Goal: Task Accomplishment & Management: Use online tool/utility

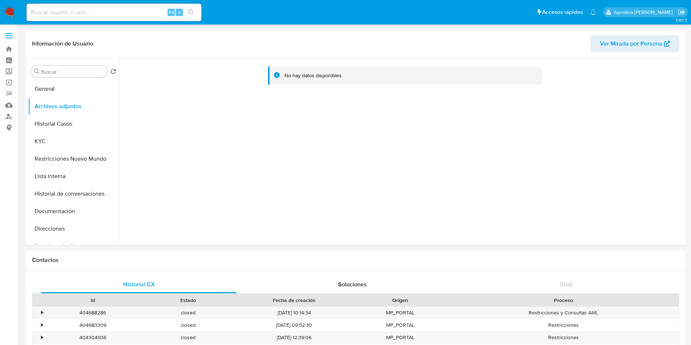
select select "10"
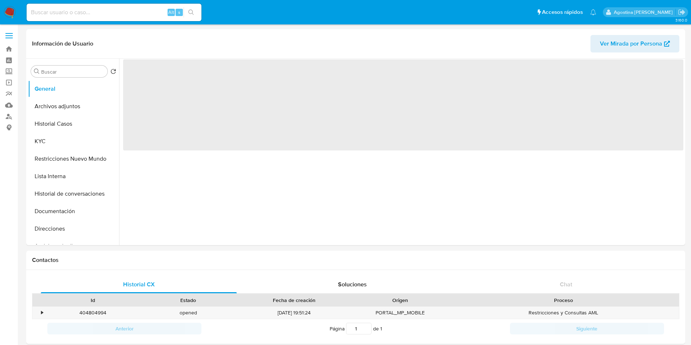
select select "10"
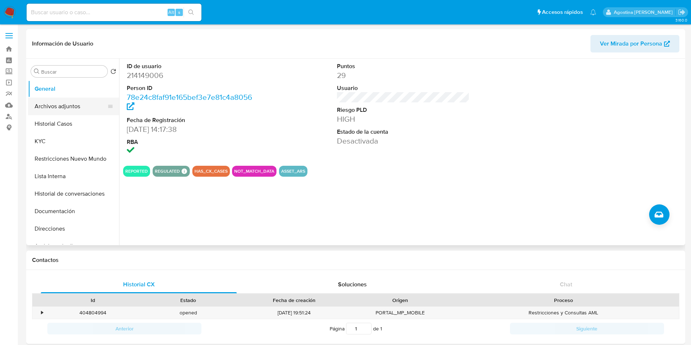
click at [69, 101] on button "Archivos adjuntos" at bounding box center [70, 106] width 85 height 17
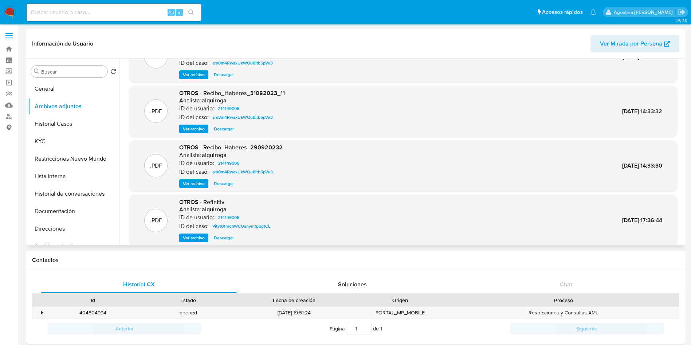
scroll to position [61, 0]
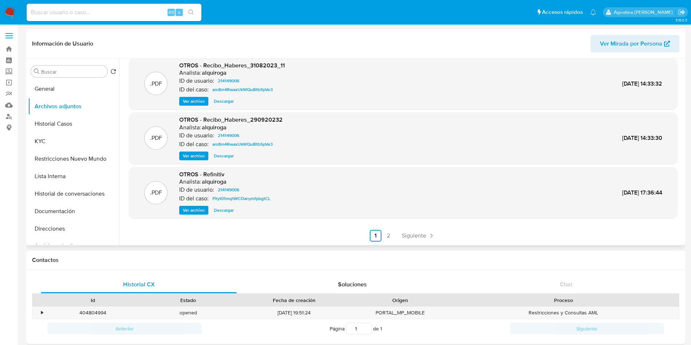
click at [196, 154] on span "Ver archivo" at bounding box center [194, 155] width 22 height 7
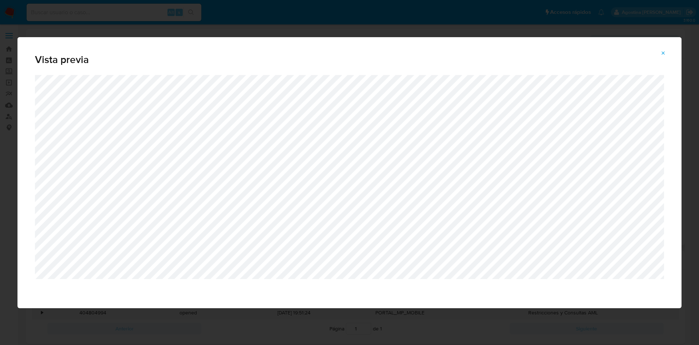
click at [665, 55] on icon "Attachment preview" at bounding box center [663, 53] width 6 height 6
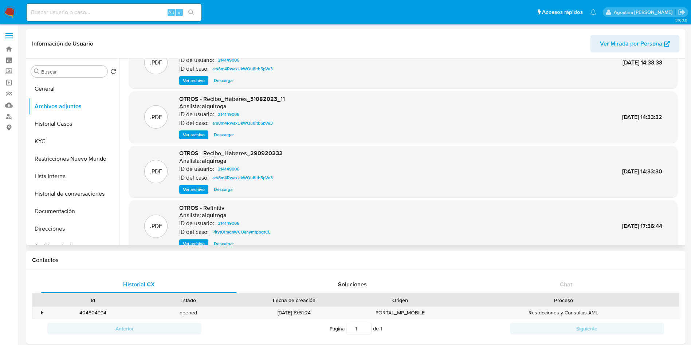
scroll to position [0, 0]
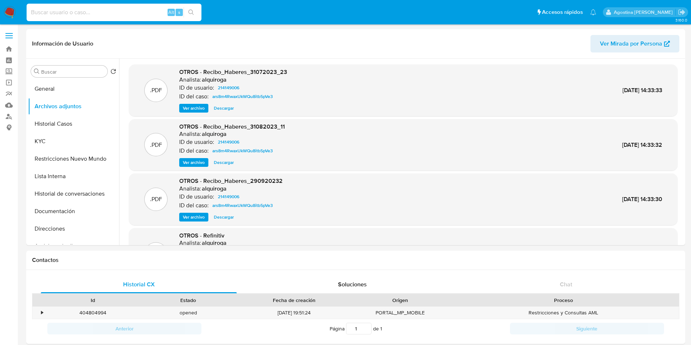
click at [104, 15] on input at bounding box center [114, 12] width 175 height 9
paste input "2625681010"
type input "2625681010"
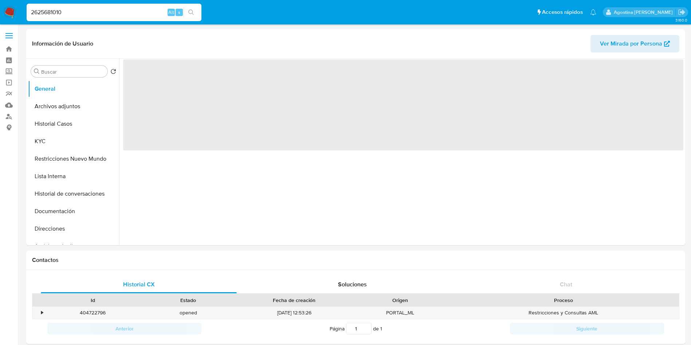
select select "10"
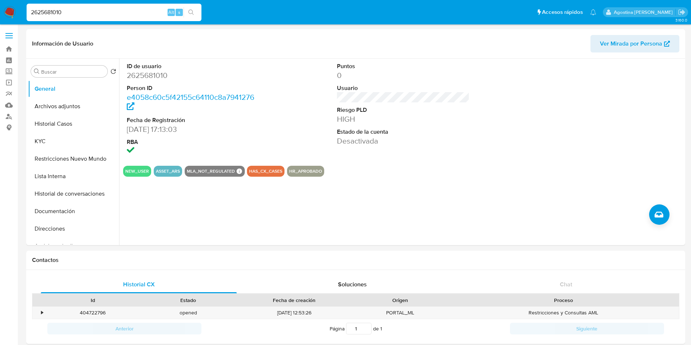
click at [104, 15] on input "2625681010" at bounding box center [114, 12] width 175 height 9
click at [80, 106] on button "Archivos adjuntos" at bounding box center [70, 106] width 85 height 17
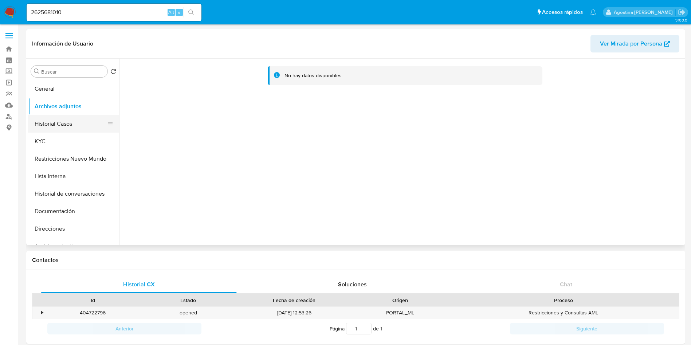
click at [63, 125] on button "Historial Casos" at bounding box center [70, 123] width 85 height 17
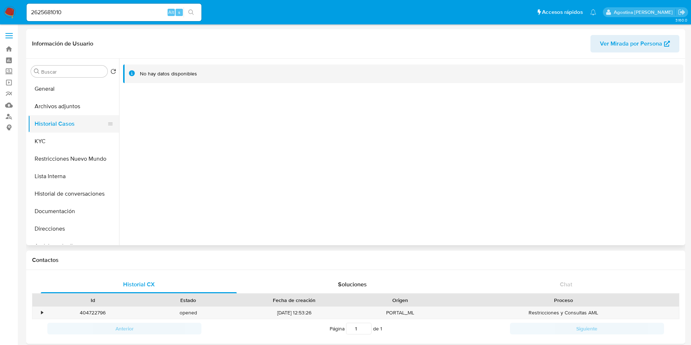
click at [83, 119] on button "Historial Casos" at bounding box center [70, 123] width 85 height 17
click at [69, 157] on button "Restricciones Nuevo Mundo" at bounding box center [70, 158] width 85 height 17
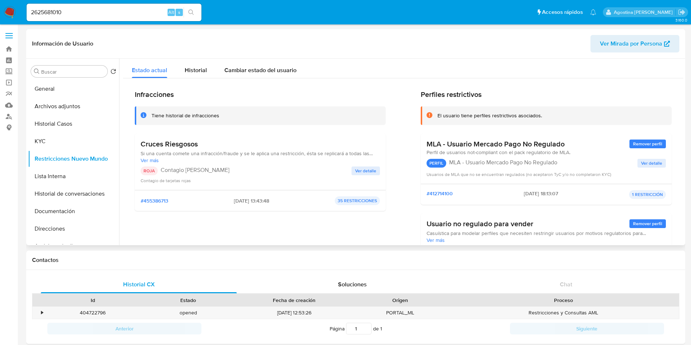
click at [358, 171] on span "Ver detalle" at bounding box center [365, 170] width 21 height 7
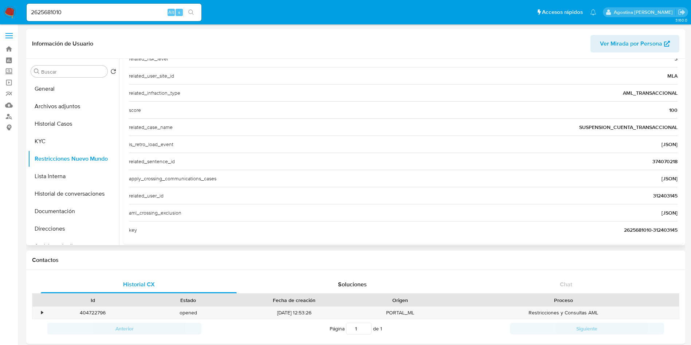
scroll to position [281, 0]
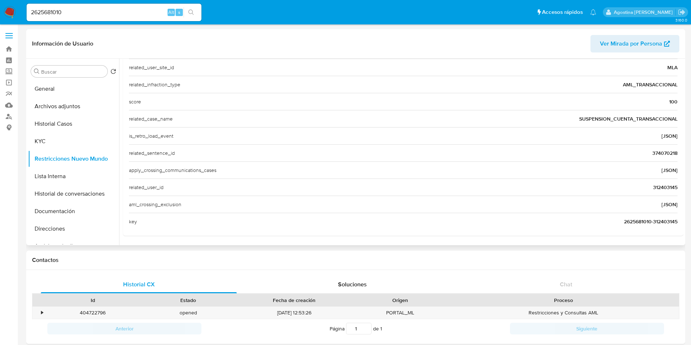
click at [660, 189] on span "312403145" at bounding box center [665, 186] width 24 height 7
click at [66, 91] on button "General" at bounding box center [70, 88] width 85 height 17
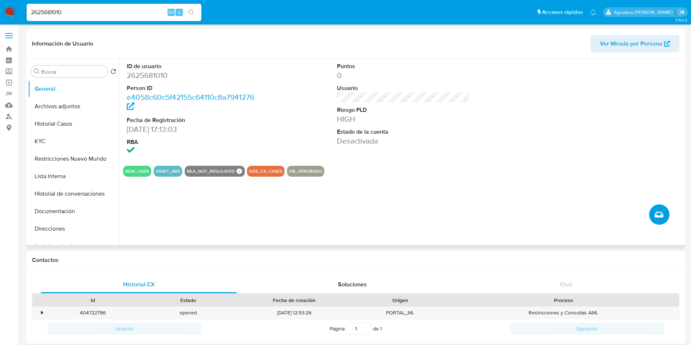
click at [655, 213] on icon "Crear caso manual" at bounding box center [658, 214] width 9 height 6
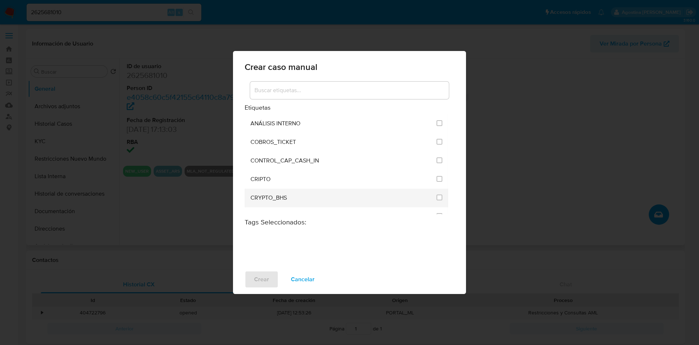
drag, startPoint x: 304, startPoint y: 276, endPoint x: 245, endPoint y: 247, distance: 65.6
click at [304, 276] on span "Cancelar" at bounding box center [303, 279] width 24 height 16
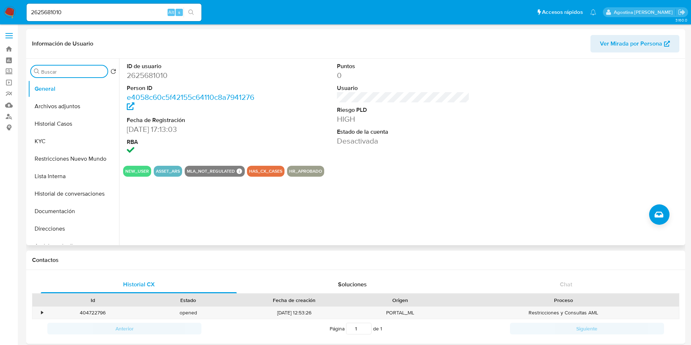
click at [78, 70] on input "Buscar" at bounding box center [72, 71] width 63 height 7
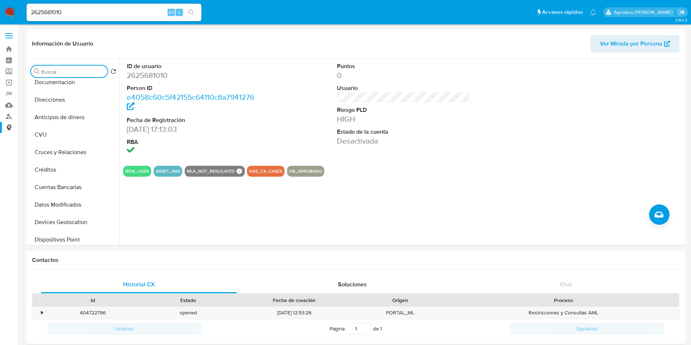
scroll to position [124, 0]
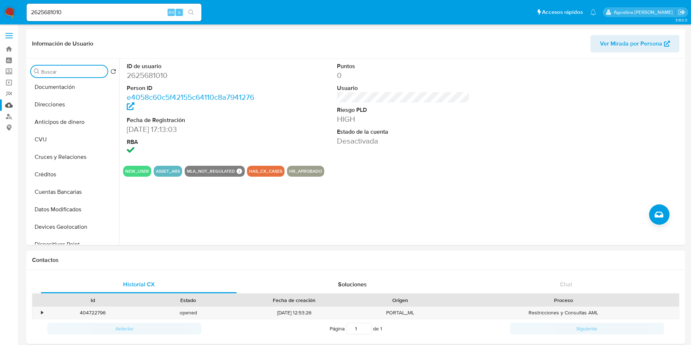
click at [10, 106] on link "Mulan" at bounding box center [43, 104] width 87 height 11
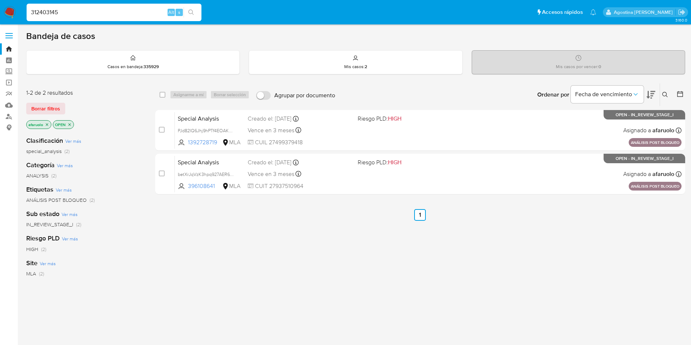
type input "312403145"
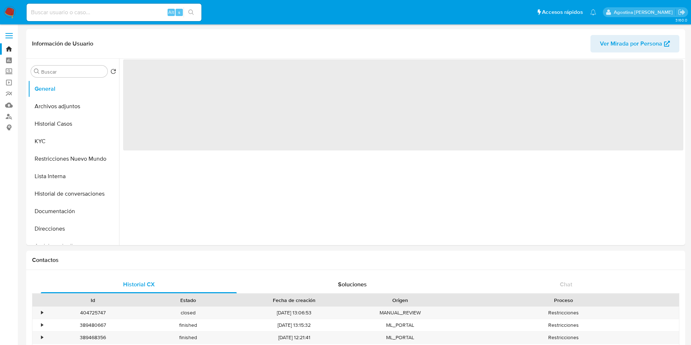
select select "10"
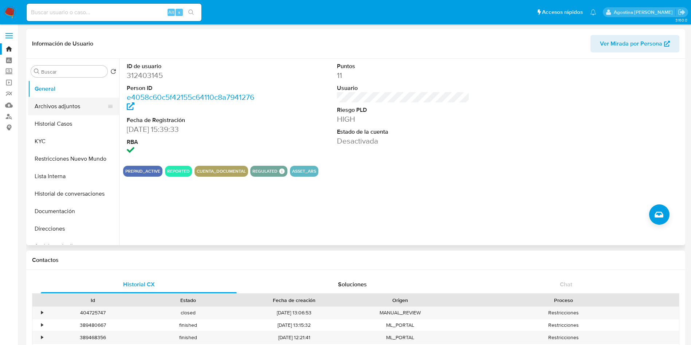
click at [79, 107] on button "Archivos adjuntos" at bounding box center [70, 106] width 85 height 17
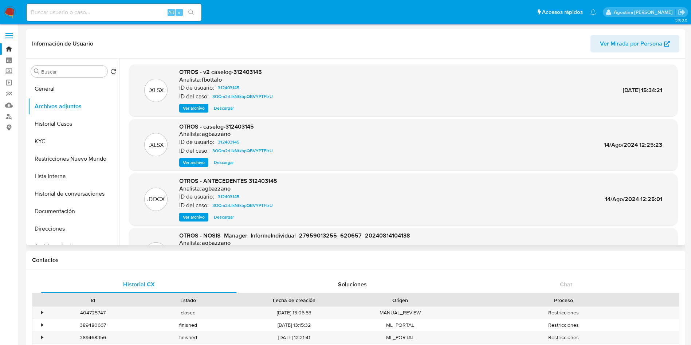
click at [190, 103] on div "OTROS - v2 caselog-312403145 Analista: fbottalo ID de usuario: 312403145 ID del…" at bounding box center [227, 90] width 96 height 44
click at [190, 105] on span "Ver archivo" at bounding box center [194, 107] width 22 height 7
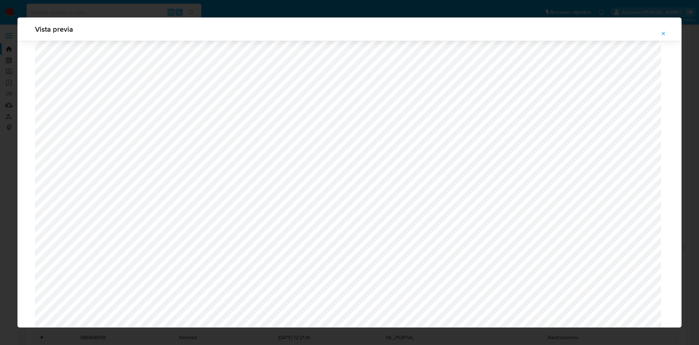
scroll to position [477, 0]
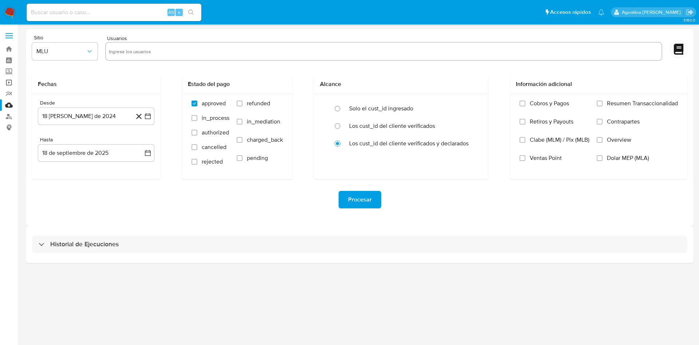
click at [9, 81] on link "Operaciones masivas" at bounding box center [43, 82] width 87 height 11
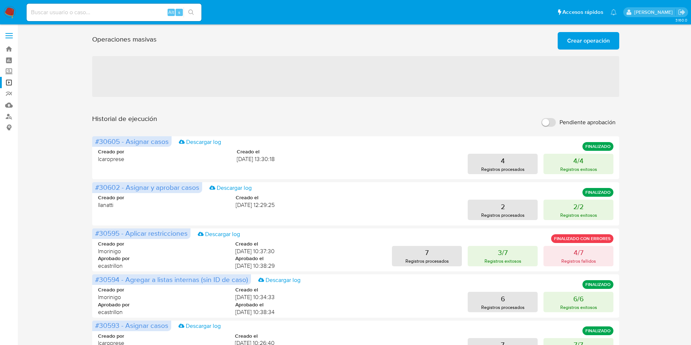
click at [573, 48] on span "Crear operación" at bounding box center [588, 41] width 43 height 16
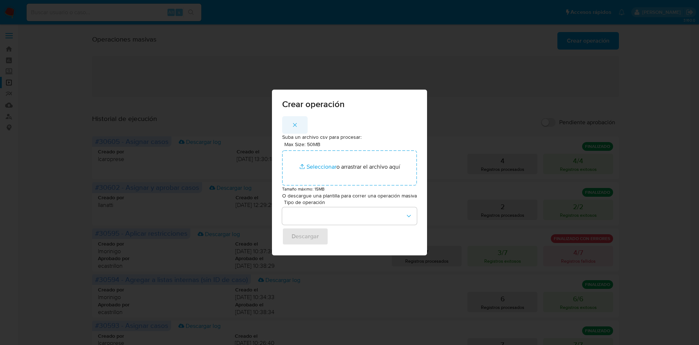
click at [298, 126] on icon "button" at bounding box center [295, 125] width 7 height 7
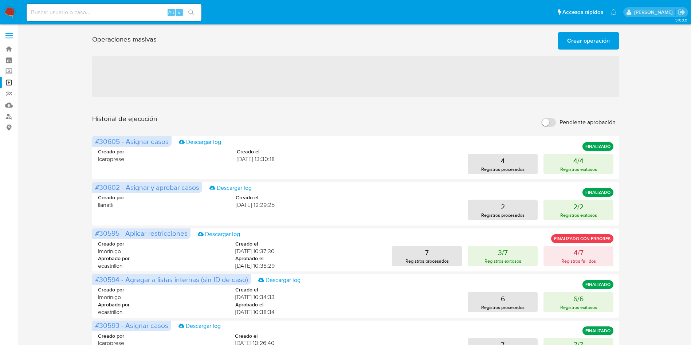
click at [596, 40] on span "Crear operación" at bounding box center [588, 41] width 43 height 16
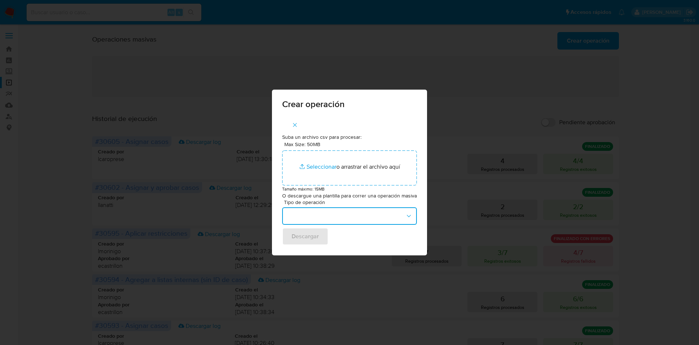
click at [380, 209] on button "button" at bounding box center [349, 215] width 135 height 17
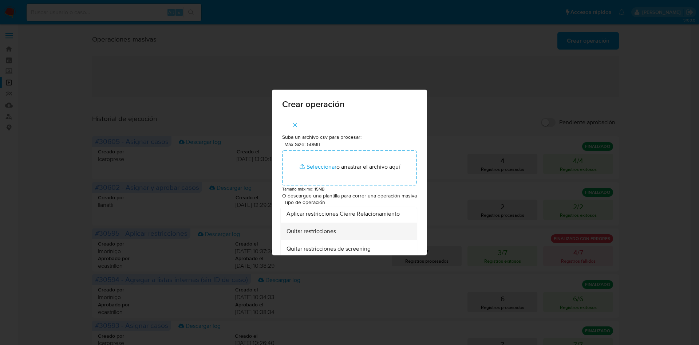
click at [352, 230] on div "Quitar restricciones" at bounding box center [346, 230] width 120 height 17
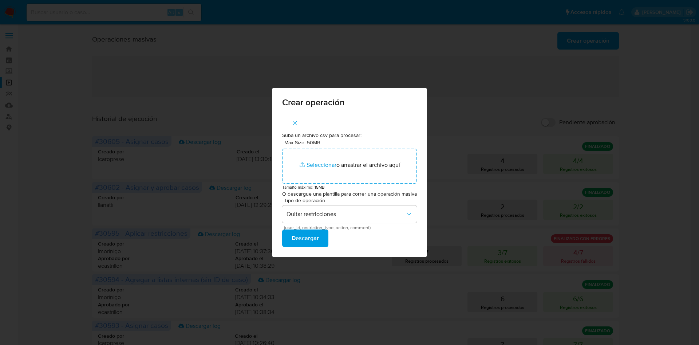
click at [319, 234] on span "Descargar" at bounding box center [305, 238] width 27 height 16
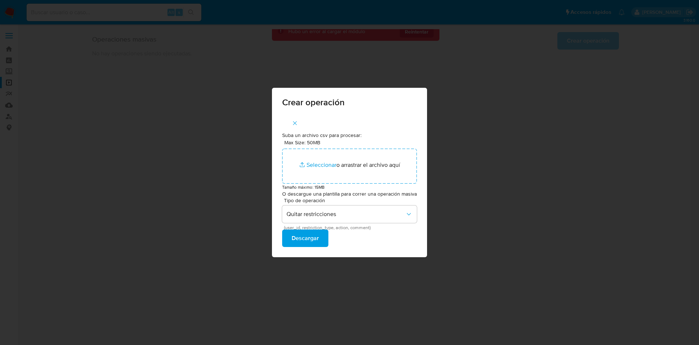
click at [472, 115] on div "Crear operación Suba un archivo csv para procesar: Max Size: 50MB Seleccionar a…" at bounding box center [349, 172] width 699 height 345
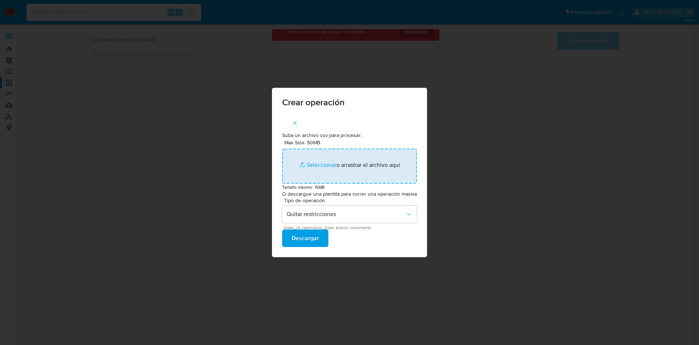
click at [347, 159] on input "Max Size: 50MB Seleccionar archivos" at bounding box center [349, 166] width 135 height 35
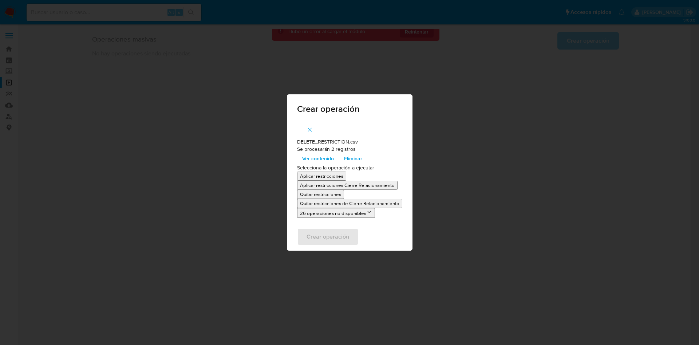
click at [328, 194] on p "Quitar restricciones" at bounding box center [320, 194] width 41 height 7
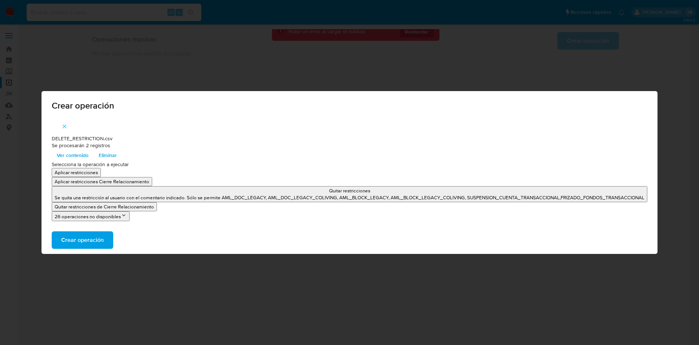
click at [205, 193] on p "Quitar restricciones" at bounding box center [350, 190] width 590 height 7
click at [89, 240] on span "Crear operación" at bounding box center [82, 240] width 43 height 16
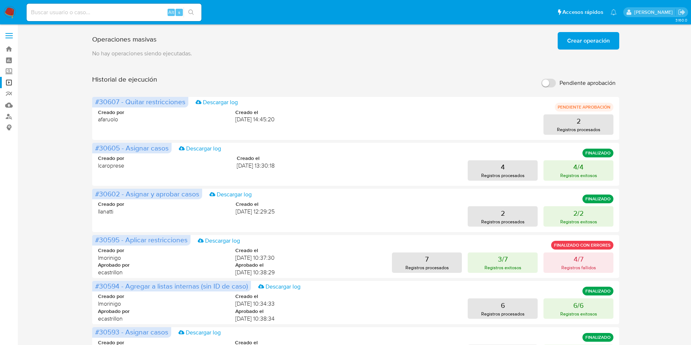
click at [547, 76] on label "Pendiente aprobación" at bounding box center [578, 83] width 82 height 16
click at [547, 79] on input "Pendiente aprobación" at bounding box center [548, 83] width 15 height 9
checkbox input "true"
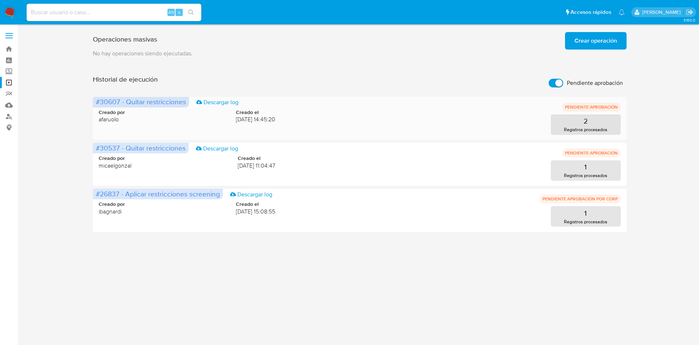
click at [107, 103] on span "#30607 - Quitar restricciones" at bounding box center [141, 101] width 90 height 10
drag, startPoint x: 0, startPoint y: 215, endPoint x: 28, endPoint y: 183, distance: 42.8
click at [0, 215] on aside "Bandeja Tablero Screening Búsqueda en Listas Watchlist Herramientas Operaciones…" at bounding box center [9, 172] width 18 height 345
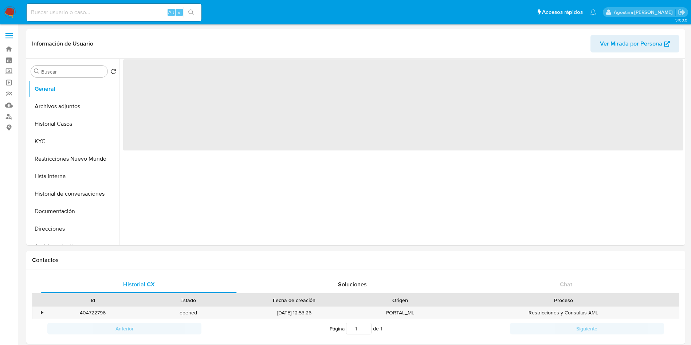
select select "10"
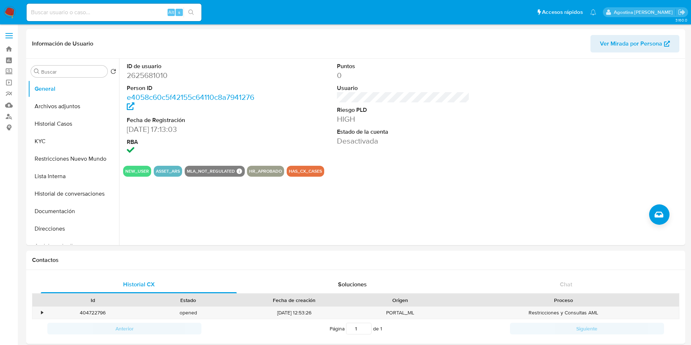
click at [122, 12] on input at bounding box center [114, 12] width 175 height 9
paste input "146385423"
type input "146385423"
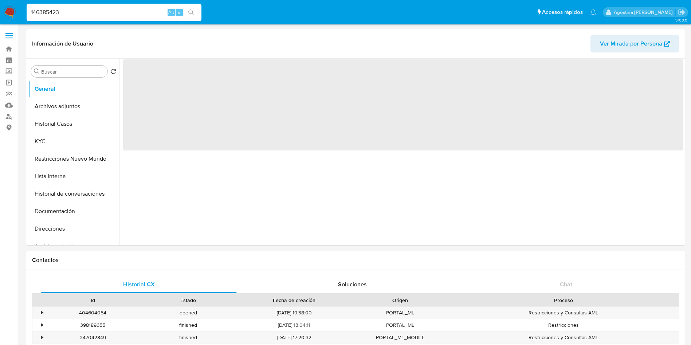
select select "10"
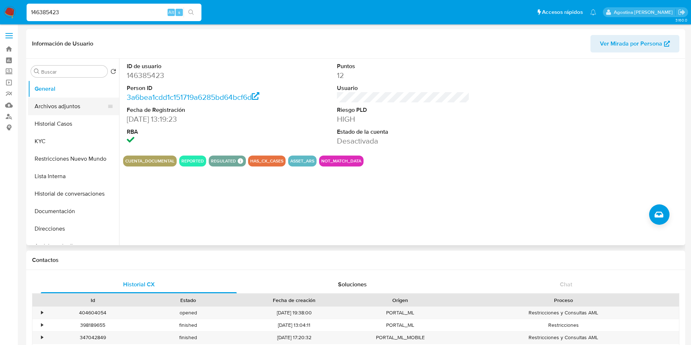
click at [51, 107] on button "Archivos adjuntos" at bounding box center [70, 106] width 85 height 17
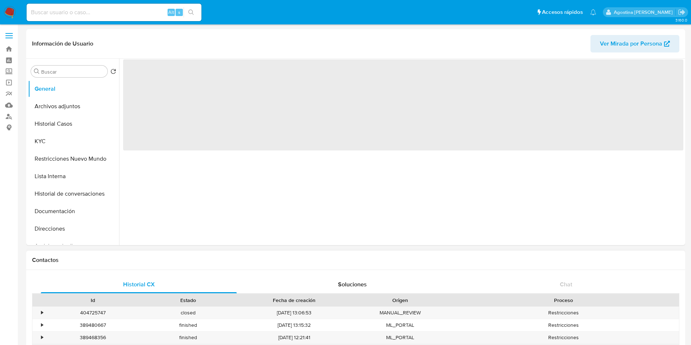
select select "10"
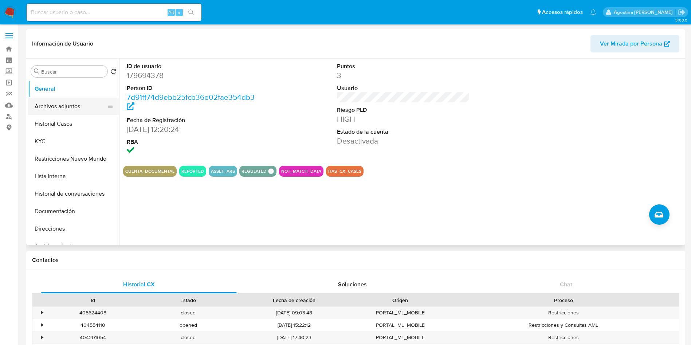
click at [79, 100] on button "Archivos adjuntos" at bounding box center [70, 106] width 85 height 17
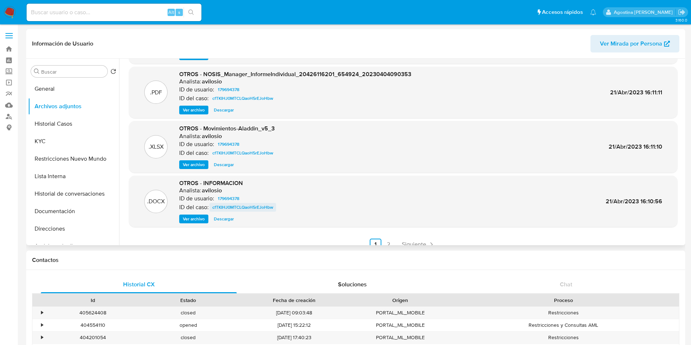
scroll to position [61, 0]
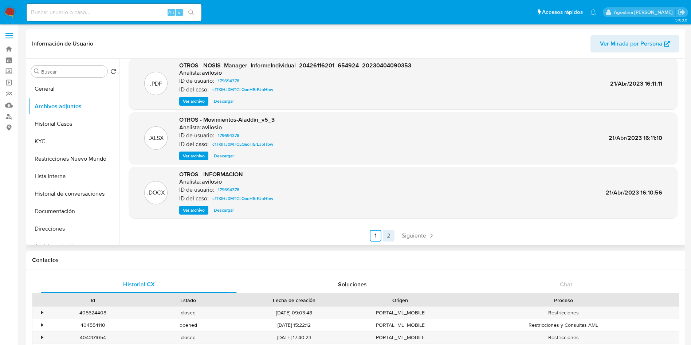
click at [383, 234] on link "2" at bounding box center [389, 236] width 12 height 12
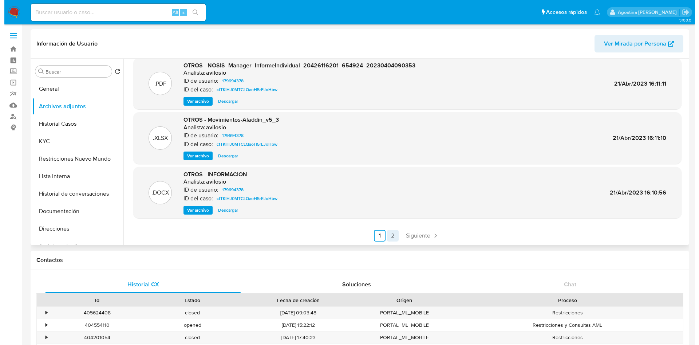
scroll to position [0, 0]
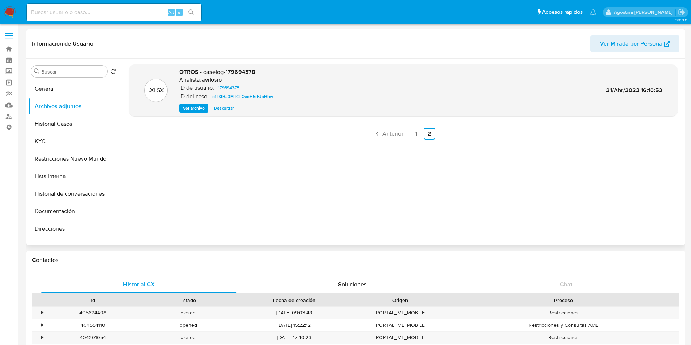
click at [190, 108] on span "Ver archivo" at bounding box center [194, 107] width 22 height 7
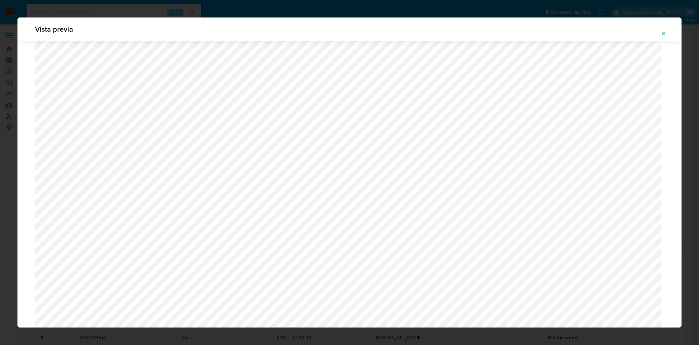
scroll to position [422, 0]
click at [661, 31] on icon "Attachment preview" at bounding box center [663, 34] width 6 height 6
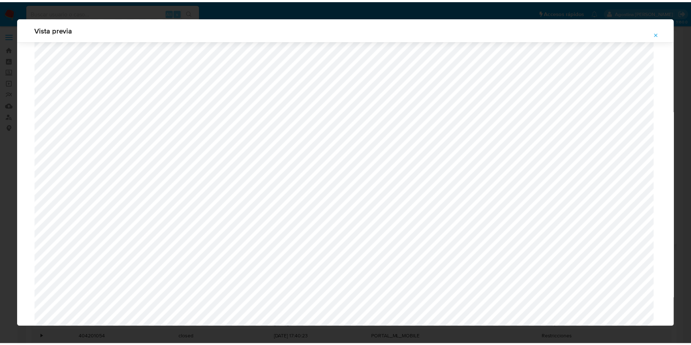
scroll to position [0, 0]
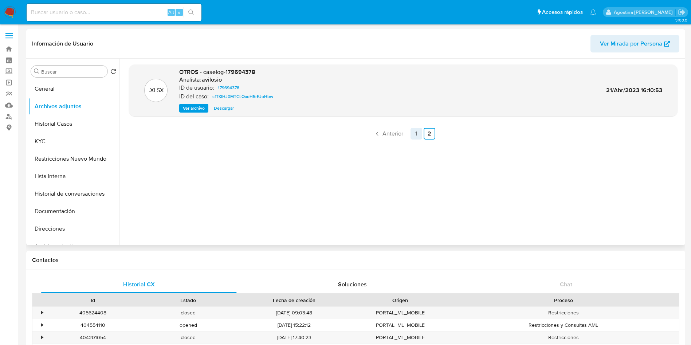
click at [412, 134] on link "1" at bounding box center [416, 134] width 12 height 12
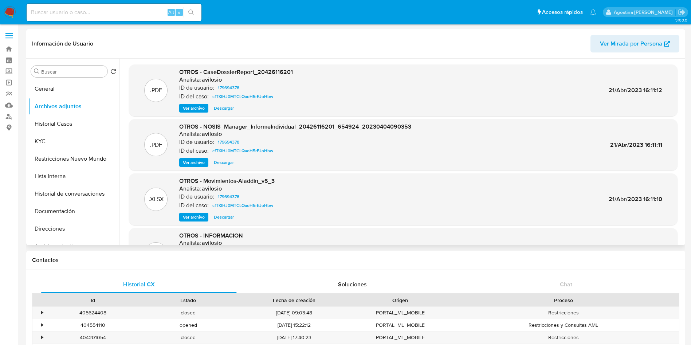
click at [279, 43] on header "Información de Usuario Ver Mirada por Persona" at bounding box center [355, 43] width 647 height 17
click at [199, 107] on span "Ver archivo" at bounding box center [194, 107] width 22 height 7
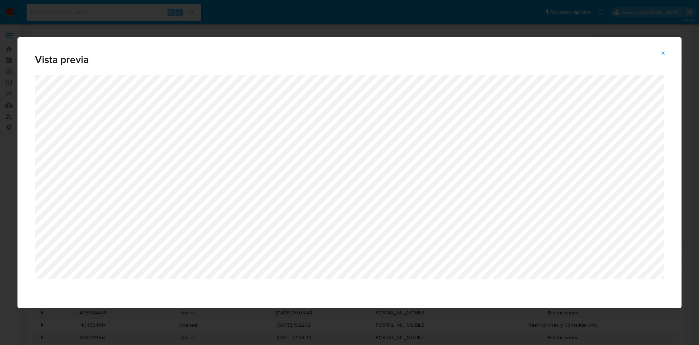
click at [663, 55] on span "Attachment preview" at bounding box center [663, 53] width 6 height 10
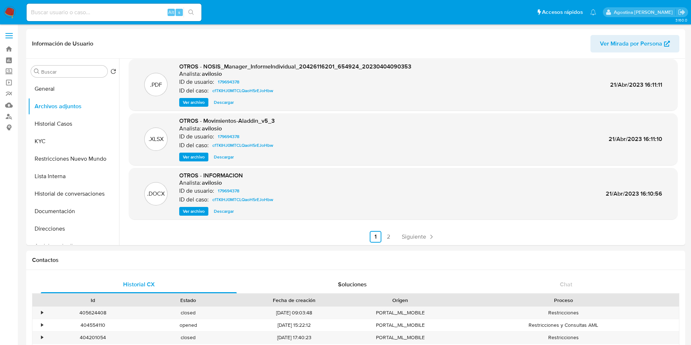
scroll to position [61, 0]
click at [387, 233] on link "2" at bounding box center [389, 236] width 12 height 12
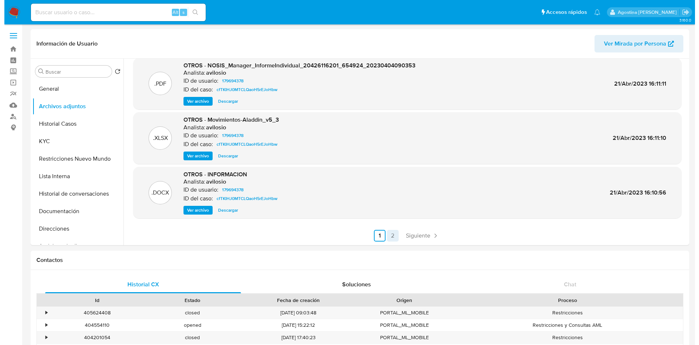
scroll to position [0, 0]
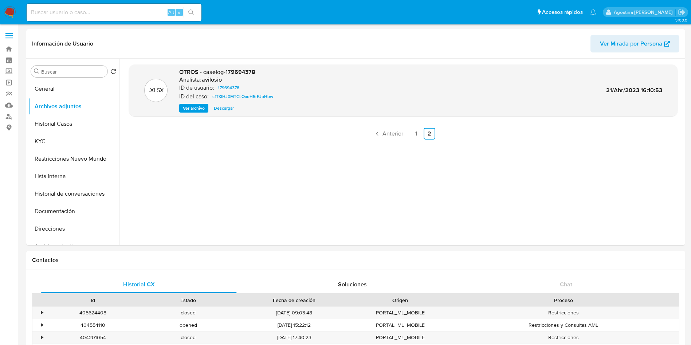
click at [199, 107] on span "Ver archivo" at bounding box center [194, 107] width 22 height 7
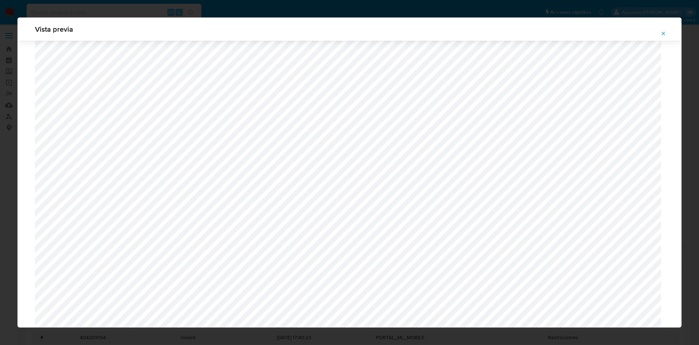
scroll to position [422, 0]
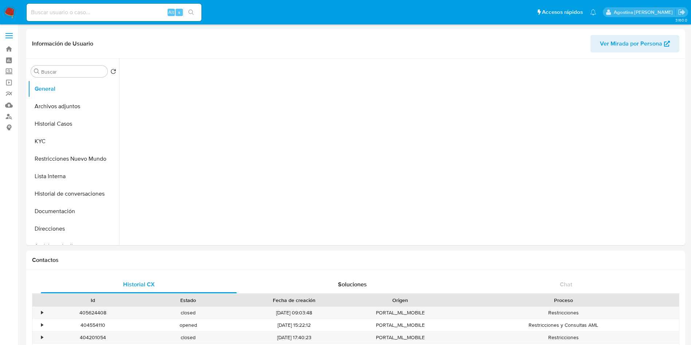
select select "10"
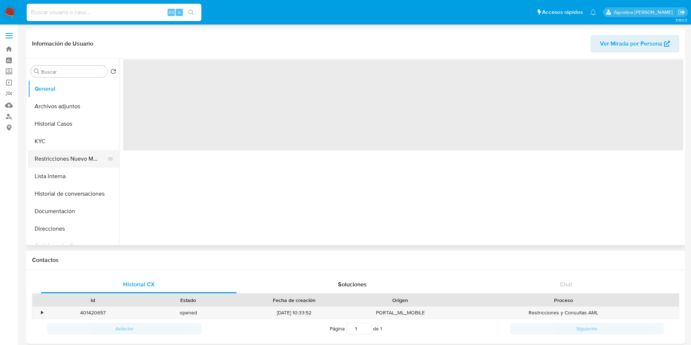
click at [90, 154] on button "Restricciones Nuevo Mundo" at bounding box center [70, 158] width 85 height 17
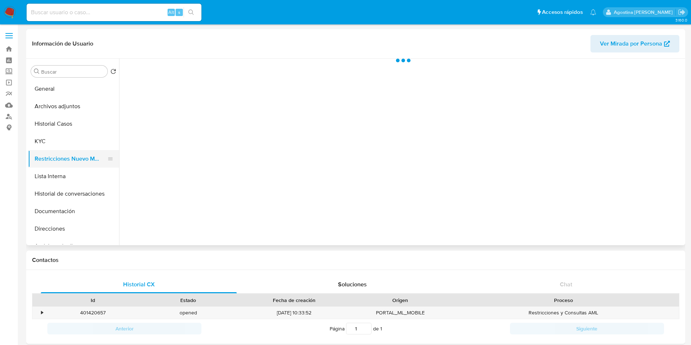
select select "10"
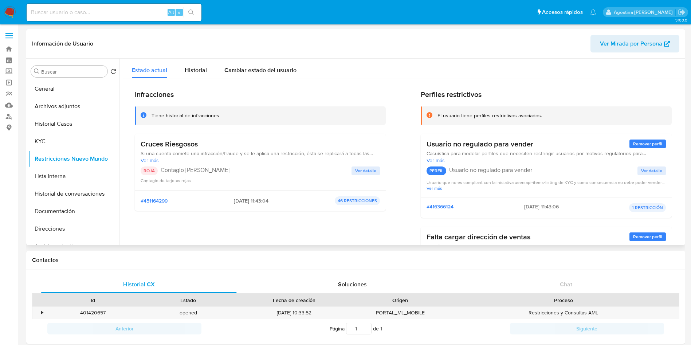
click at [355, 172] on span "Ver detalle" at bounding box center [365, 170] width 21 height 7
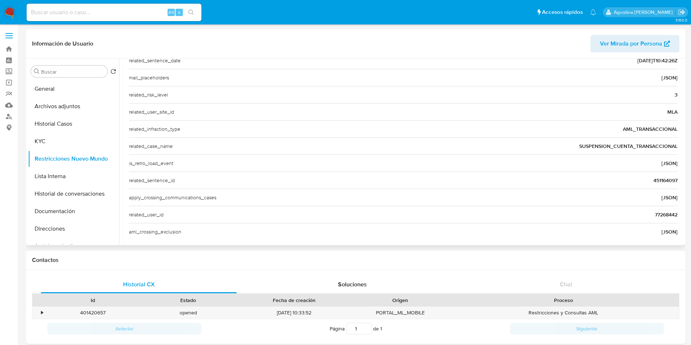
scroll to position [247, 0]
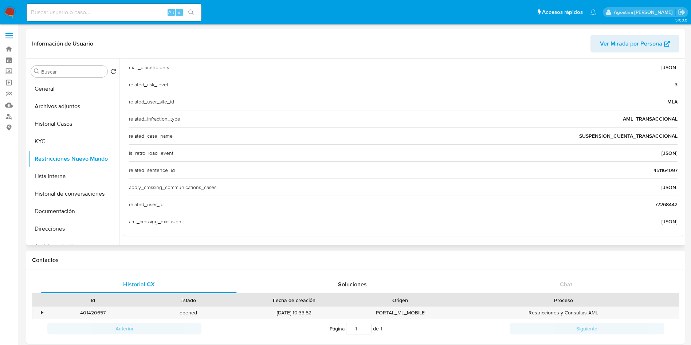
click at [656, 204] on span "77268442" at bounding box center [665, 204] width 23 height 7
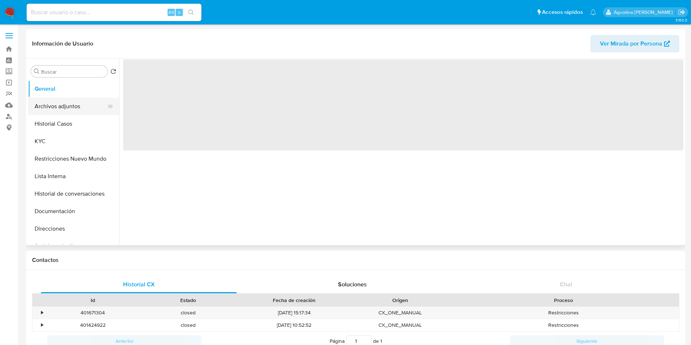
select select "10"
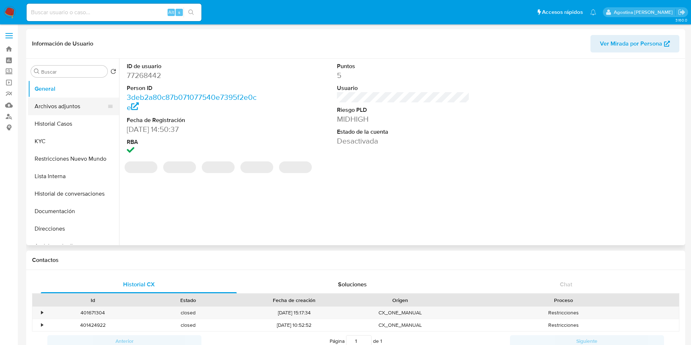
click at [58, 108] on button "Archivos adjuntos" at bounding box center [70, 106] width 85 height 17
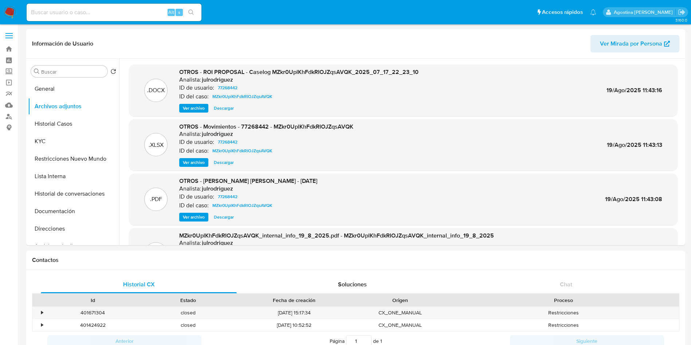
click at [67, 126] on button "Historial Casos" at bounding box center [70, 123] width 85 height 17
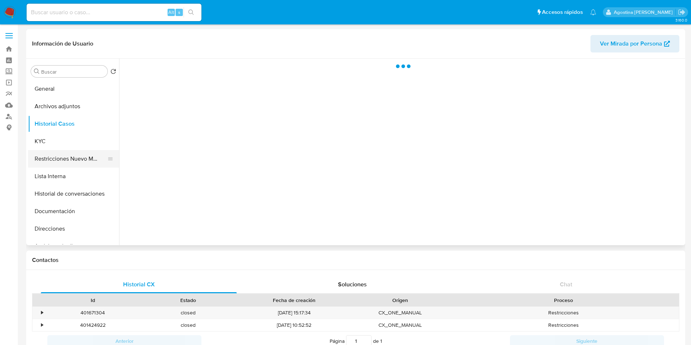
click at [68, 161] on button "Restricciones Nuevo Mundo" at bounding box center [70, 158] width 85 height 17
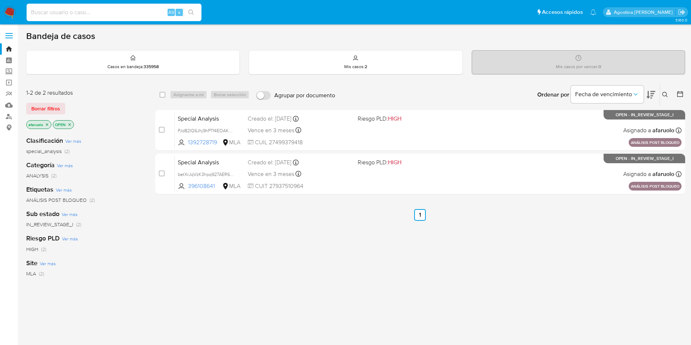
click at [128, 11] on input at bounding box center [114, 12] width 175 height 9
paste input "665738601"
type input "665738601"
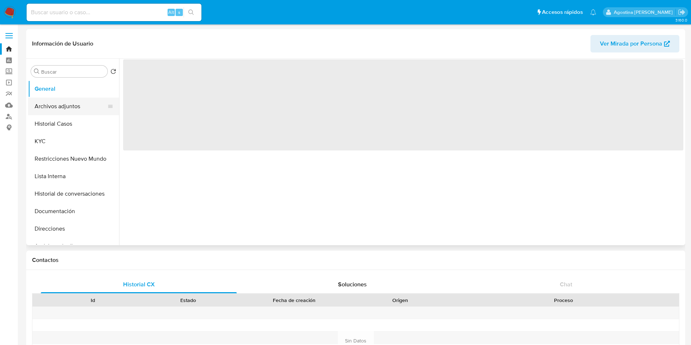
click at [75, 102] on button "Archivos adjuntos" at bounding box center [70, 106] width 85 height 17
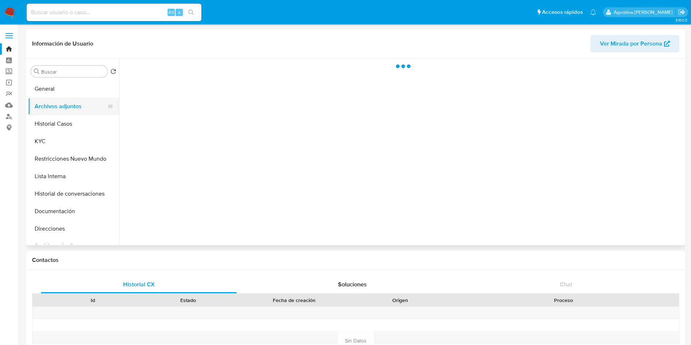
select select "10"
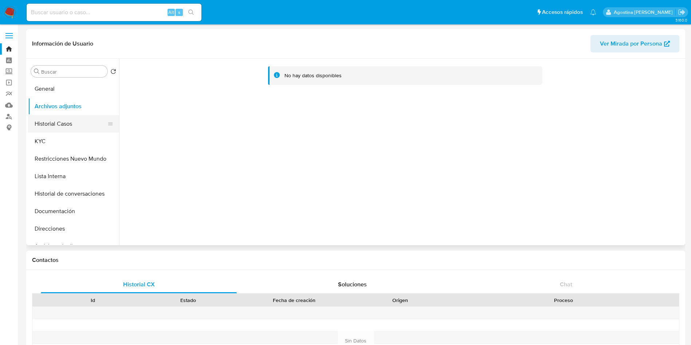
click at [75, 124] on button "Historial Casos" at bounding box center [70, 123] width 85 height 17
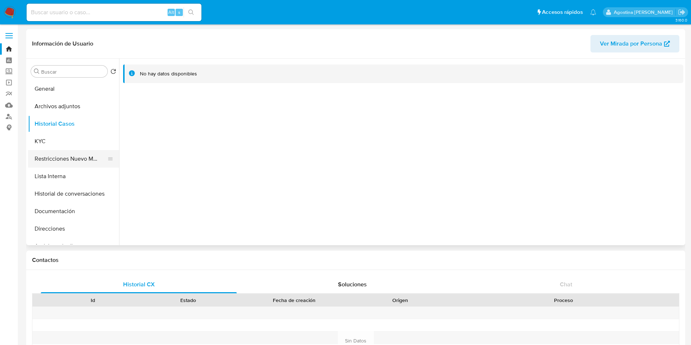
click at [78, 154] on button "Restricciones Nuevo Mundo" at bounding box center [70, 158] width 85 height 17
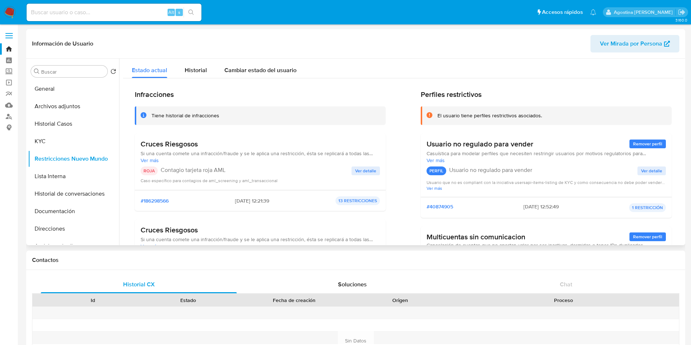
click at [364, 167] on span "Ver detalle" at bounding box center [365, 170] width 21 height 7
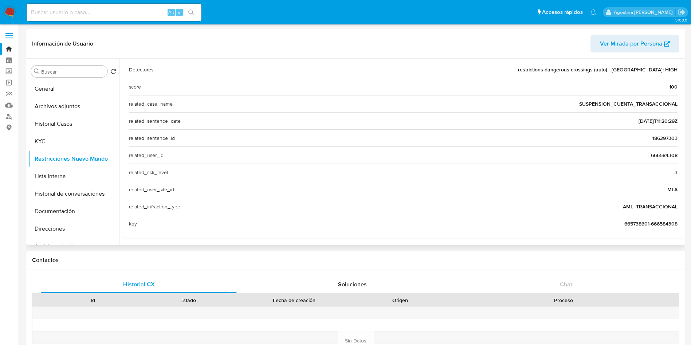
scroll to position [179, 0]
click at [654, 153] on span "666584308" at bounding box center [663, 152] width 27 height 7
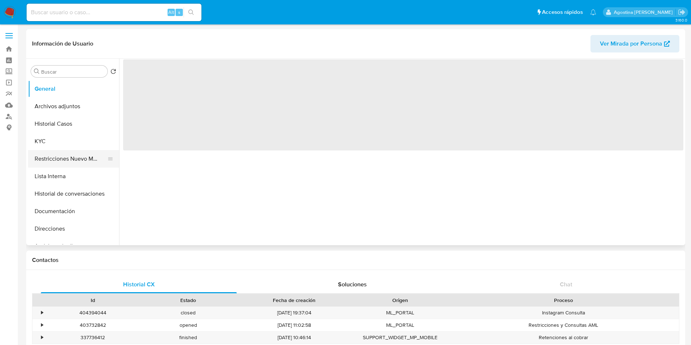
select select "10"
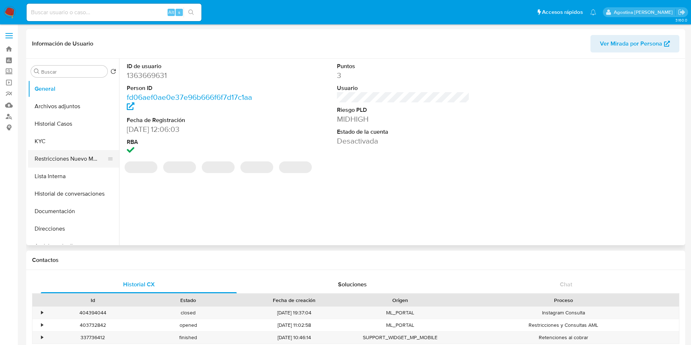
click at [72, 155] on button "Restricciones Nuevo Mundo" at bounding box center [70, 158] width 85 height 17
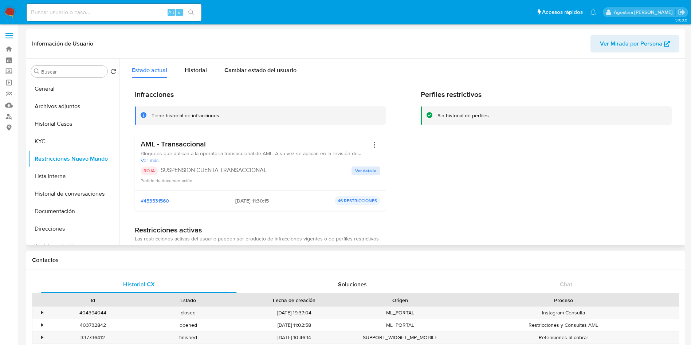
click at [361, 172] on span "Ver detalle" at bounding box center [365, 170] width 21 height 7
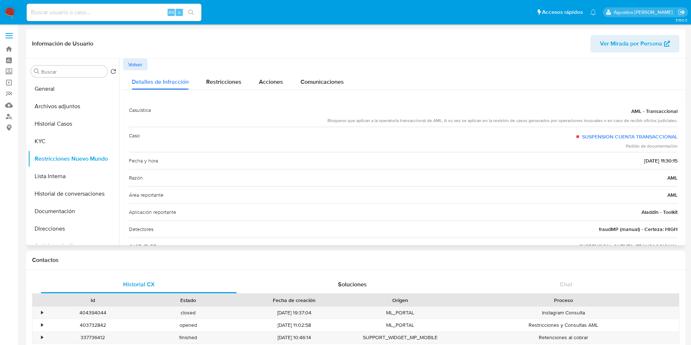
click at [132, 66] on span "Volver" at bounding box center [135, 64] width 14 height 10
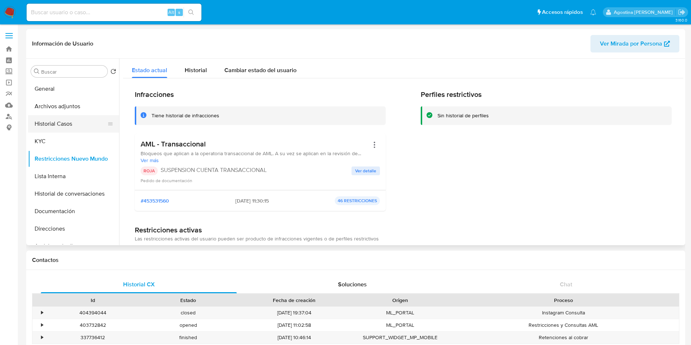
click at [84, 115] on button "Historial Casos" at bounding box center [70, 123] width 85 height 17
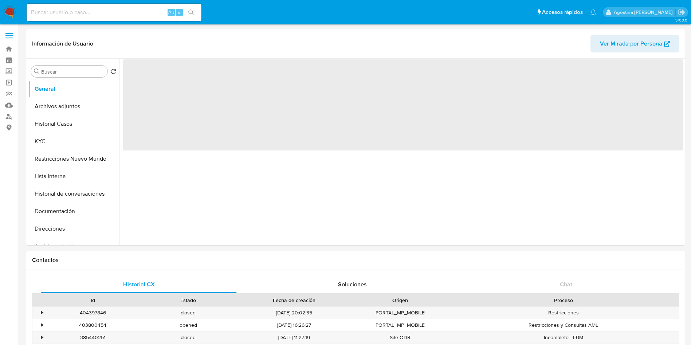
select select "10"
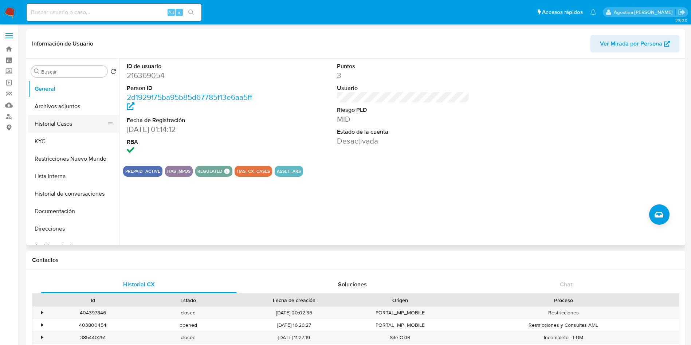
click at [88, 120] on button "Historial Casos" at bounding box center [70, 123] width 85 height 17
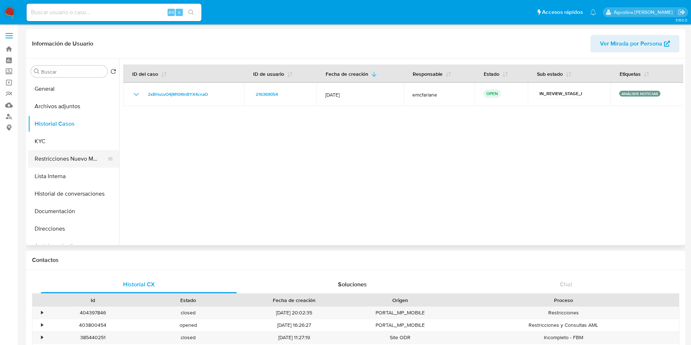
click at [79, 162] on button "Restricciones Nuevo Mundo" at bounding box center [70, 158] width 85 height 17
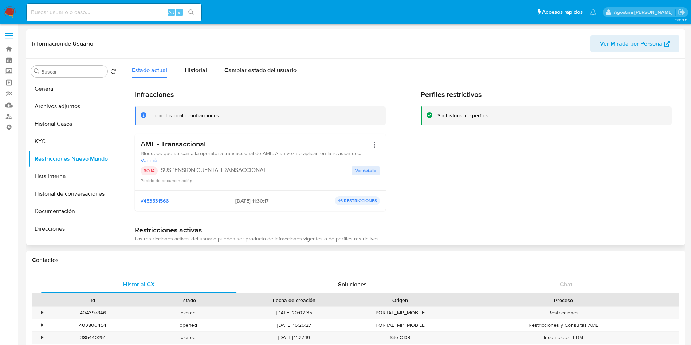
click at [360, 171] on span "Ver detalle" at bounding box center [365, 170] width 21 height 7
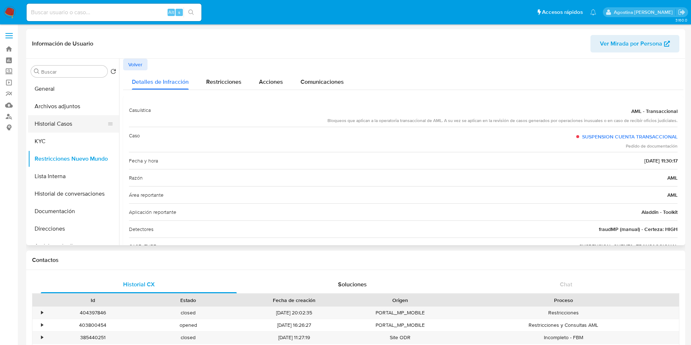
click at [58, 122] on button "Historial Casos" at bounding box center [70, 123] width 85 height 17
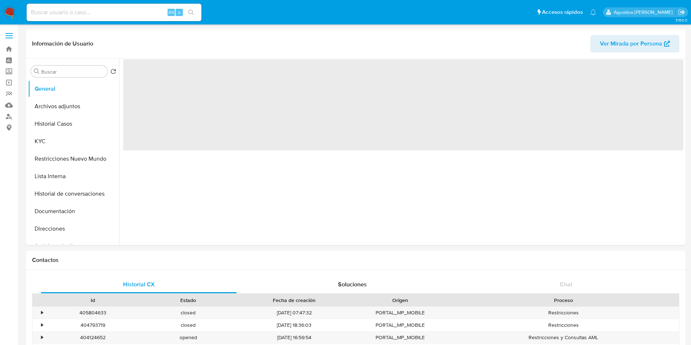
select select "10"
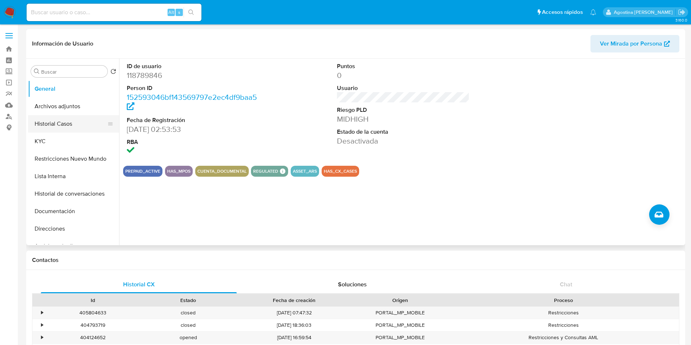
click at [66, 120] on button "Historial Casos" at bounding box center [70, 123] width 85 height 17
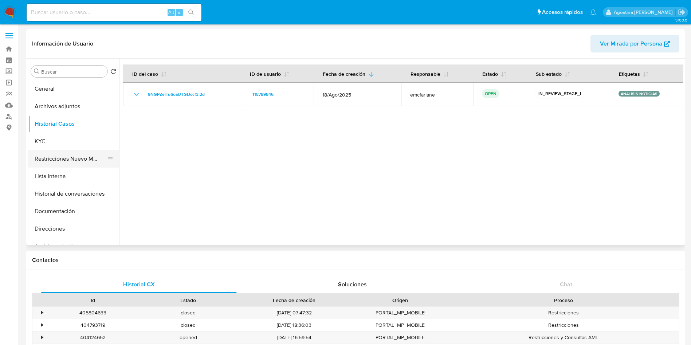
click at [70, 154] on button "Restricciones Nuevo Mundo" at bounding box center [70, 158] width 85 height 17
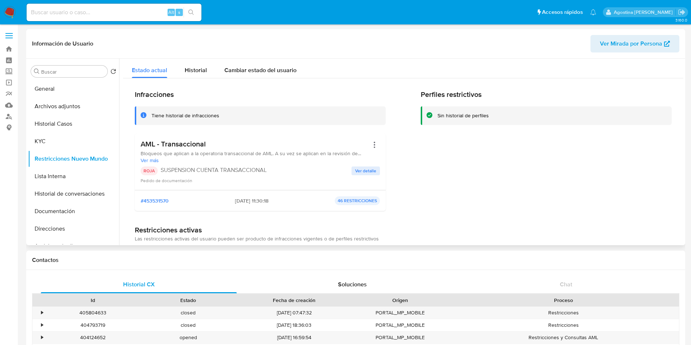
click at [376, 167] on button "Ver detalle" at bounding box center [365, 170] width 28 height 9
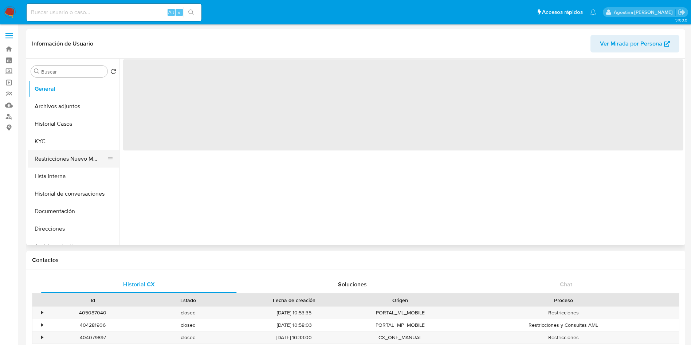
click at [64, 154] on button "Restricciones Nuevo Mundo" at bounding box center [70, 158] width 85 height 17
select select "10"
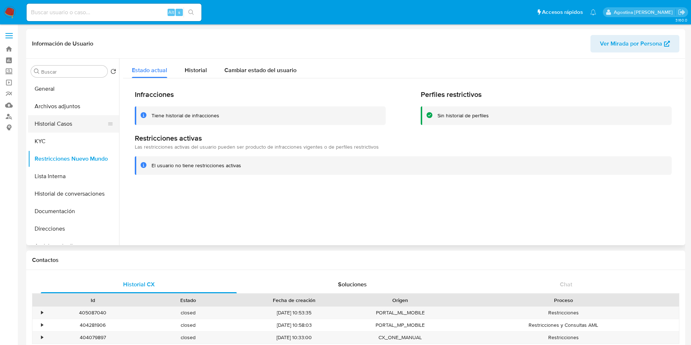
click at [89, 127] on button "Historial Casos" at bounding box center [70, 123] width 85 height 17
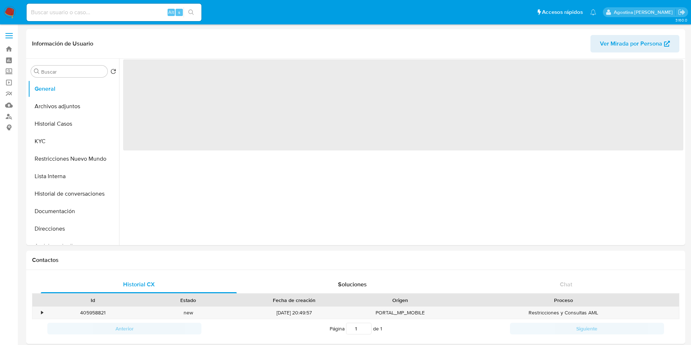
select select "10"
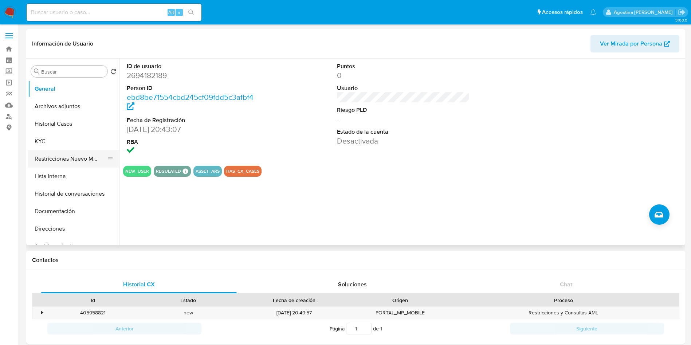
click at [76, 159] on button "Restricciones Nuevo Mundo" at bounding box center [70, 158] width 85 height 17
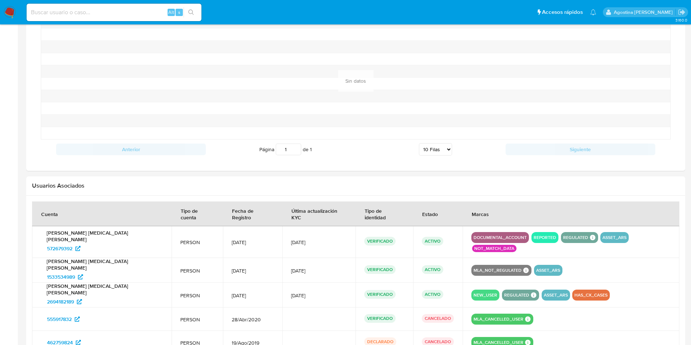
scroll to position [601, 0]
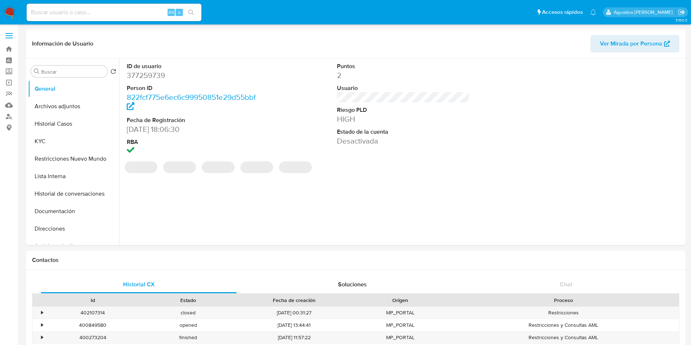
select select "10"
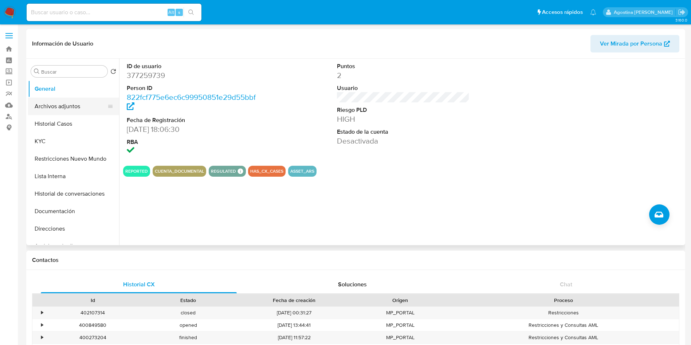
click at [68, 105] on button "Archivos adjuntos" at bounding box center [70, 106] width 85 height 17
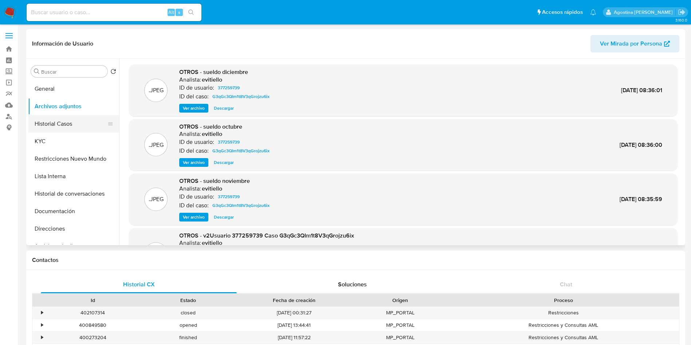
click at [70, 116] on button "Historial Casos" at bounding box center [70, 123] width 85 height 17
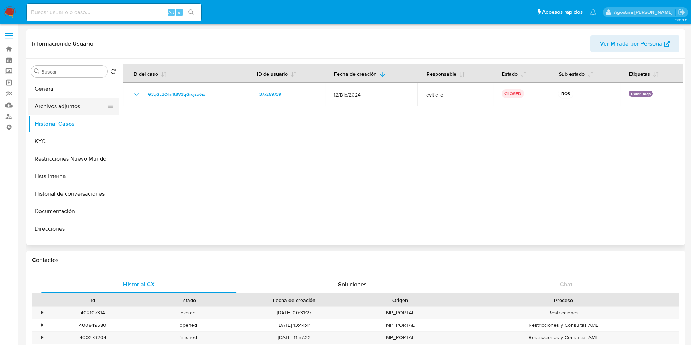
click at [73, 111] on button "Archivos adjuntos" at bounding box center [70, 106] width 85 height 17
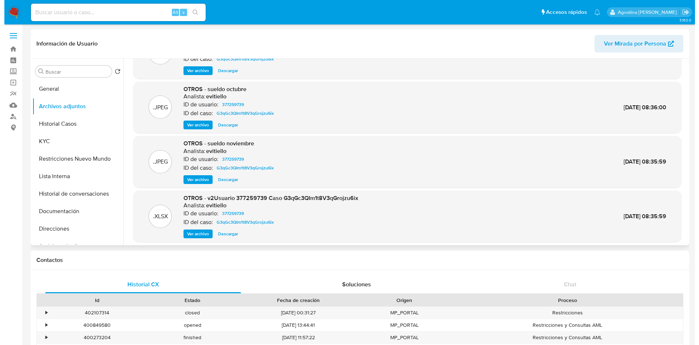
scroll to position [55, 0]
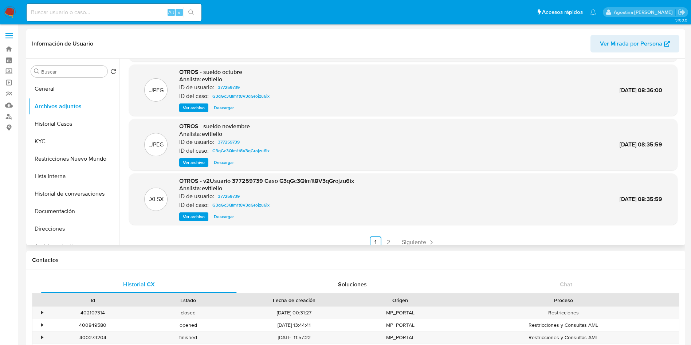
click at [205, 216] on span "Ver archivo" at bounding box center [194, 216] width 22 height 7
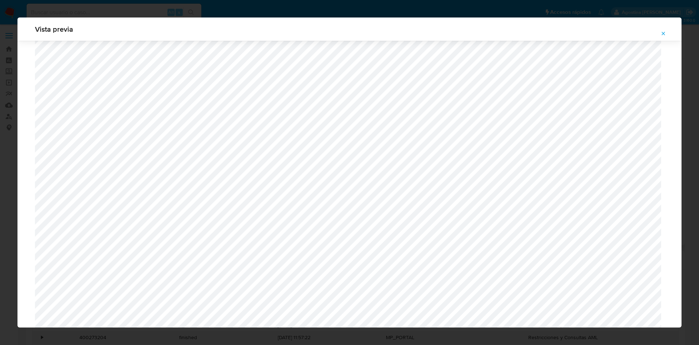
scroll to position [422, 0]
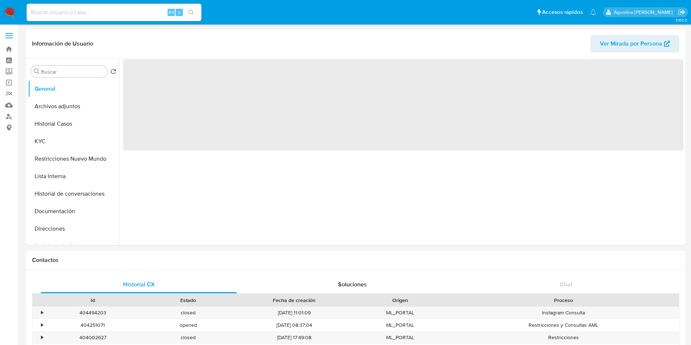
select select "10"
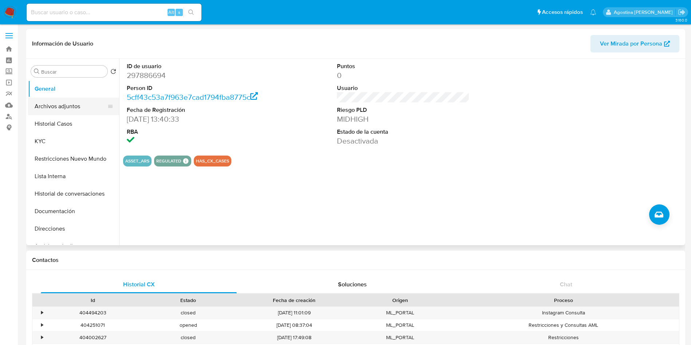
click at [72, 100] on button "Archivos adjuntos" at bounding box center [70, 106] width 85 height 17
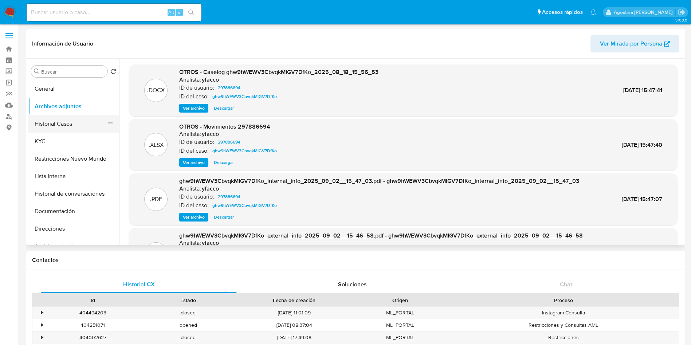
click at [68, 127] on button "Historial Casos" at bounding box center [70, 123] width 85 height 17
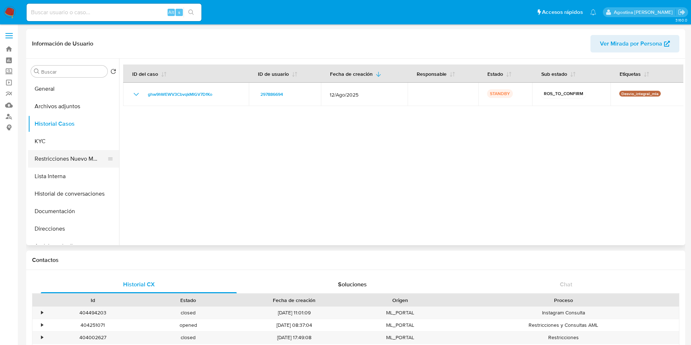
click at [84, 156] on button "Restricciones Nuevo Mundo" at bounding box center [70, 158] width 85 height 17
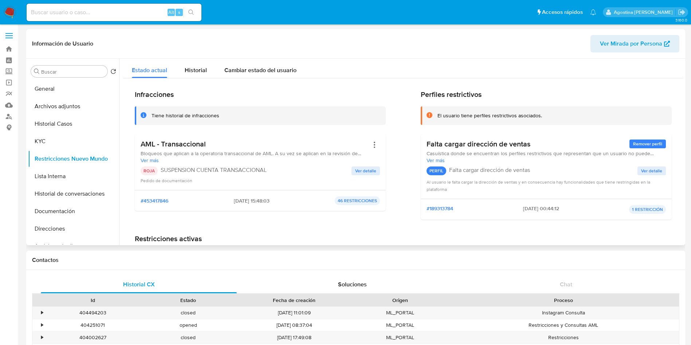
click at [362, 177] on div "Pedido de documentación" at bounding box center [260, 180] width 239 height 7
click at [356, 167] on span "Ver detalle" at bounding box center [365, 170] width 21 height 7
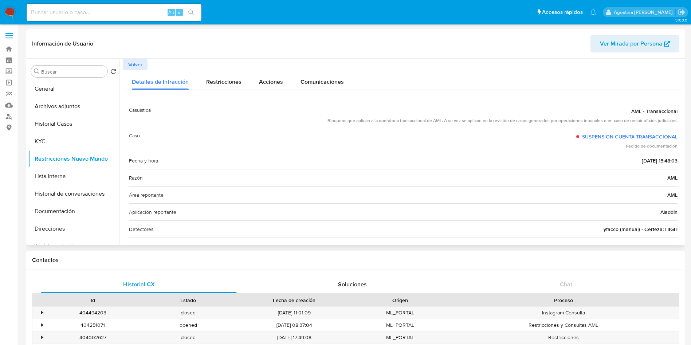
scroll to position [55, 0]
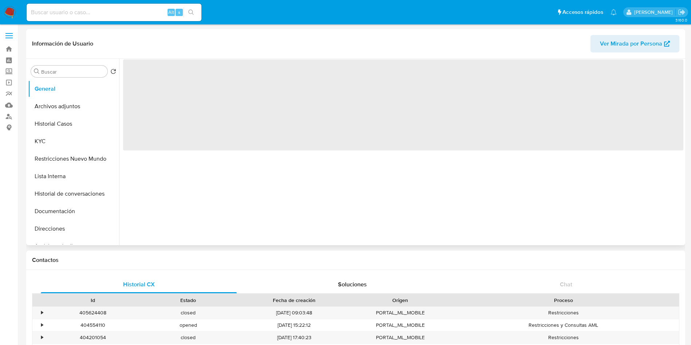
select select "10"
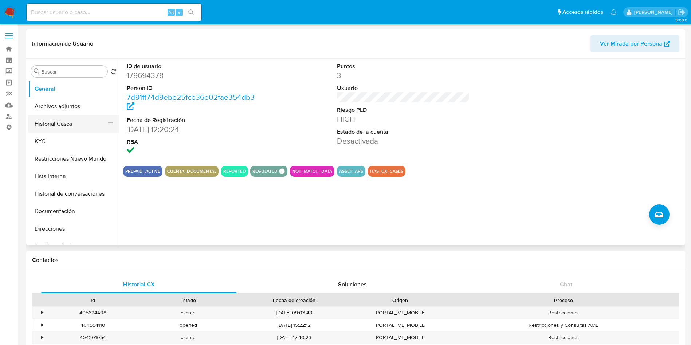
click at [81, 116] on button "Historial Casos" at bounding box center [70, 123] width 85 height 17
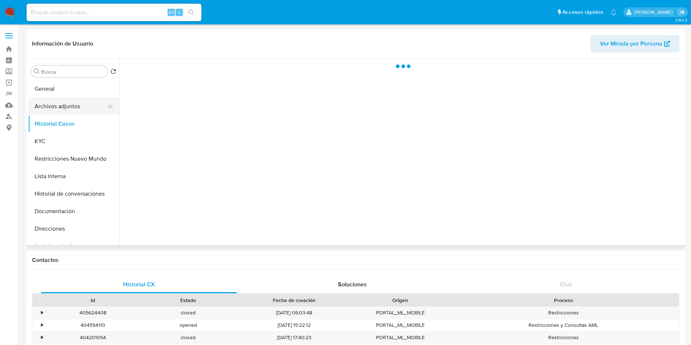
click at [77, 110] on button "Archivos adjuntos" at bounding box center [70, 106] width 85 height 17
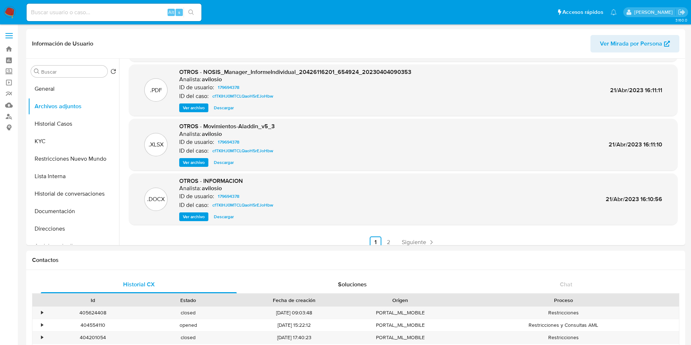
scroll to position [61, 0]
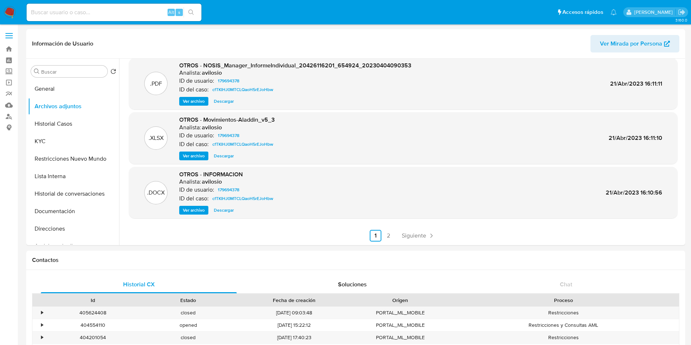
click at [383, 228] on div ".PDF OTROS - CaseDossierReport_20426116201 Analista: avilosio ID de usuario: 17…" at bounding box center [403, 122] width 548 height 238
click at [388, 237] on link "2" at bounding box center [389, 236] width 12 height 12
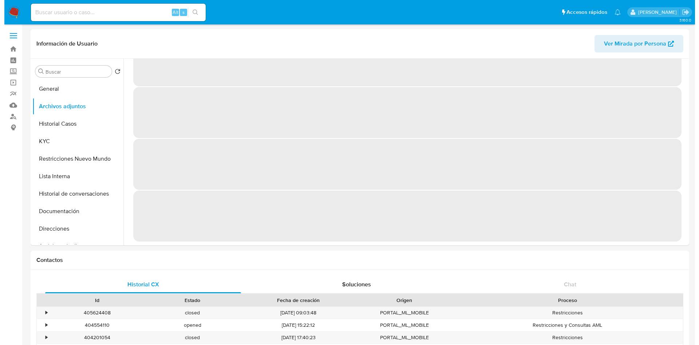
scroll to position [0, 0]
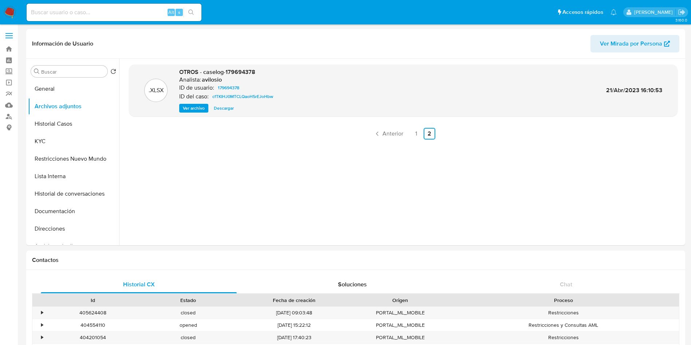
click at [193, 110] on span "Ver archivo" at bounding box center [194, 107] width 22 height 7
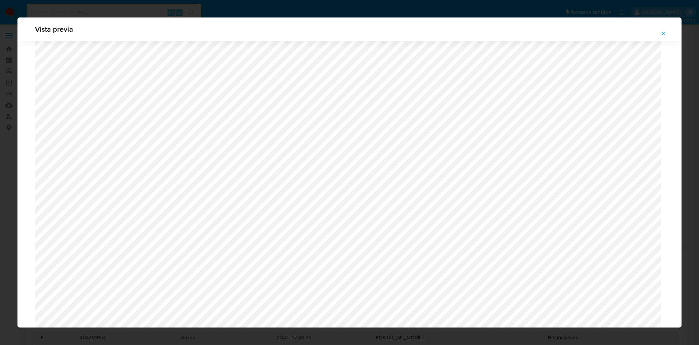
scroll to position [422, 0]
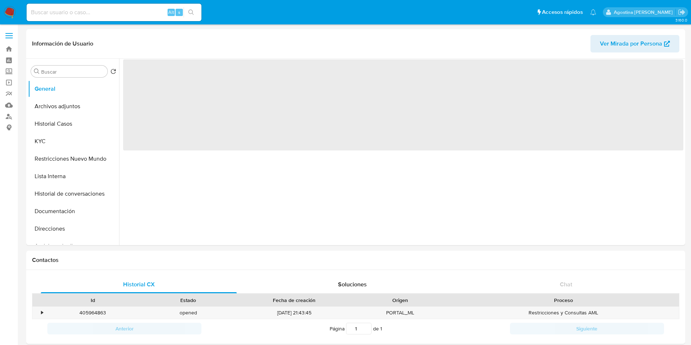
select select "10"
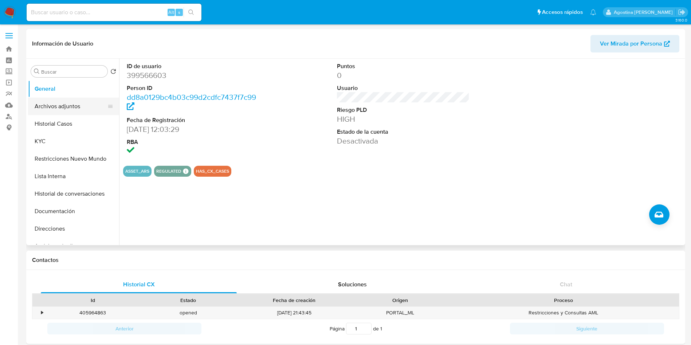
click at [71, 100] on button "Archivos adjuntos" at bounding box center [70, 106] width 85 height 17
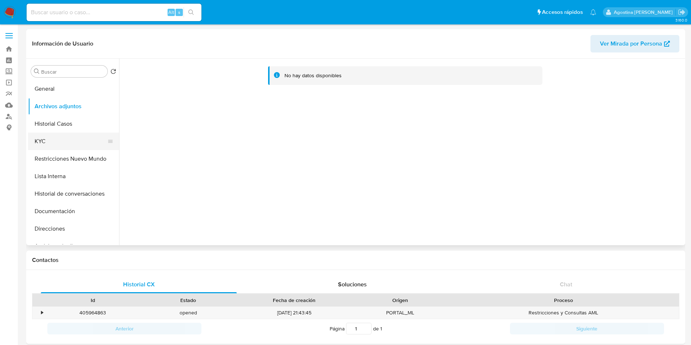
click at [75, 134] on button "KYC" at bounding box center [70, 141] width 85 height 17
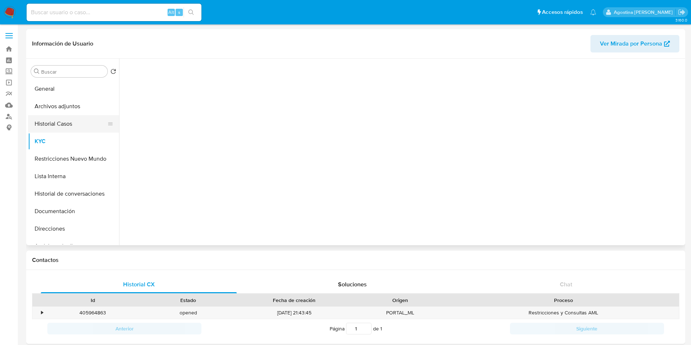
click at [68, 126] on button "Historial Casos" at bounding box center [70, 123] width 85 height 17
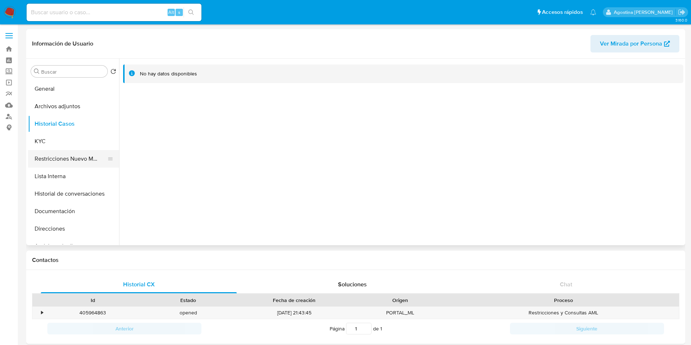
click at [83, 157] on button "Restricciones Nuevo Mundo" at bounding box center [70, 158] width 85 height 17
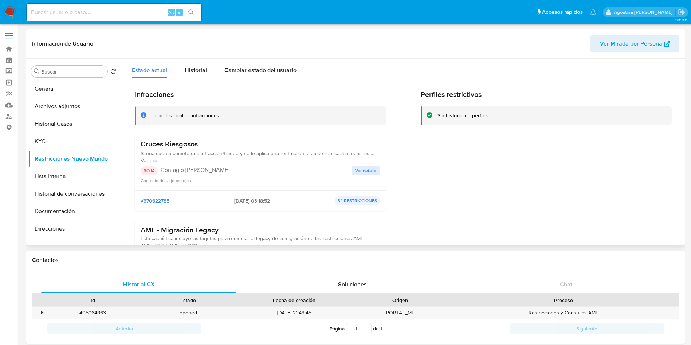
click at [355, 170] on span "Ver detalle" at bounding box center [365, 170] width 21 height 7
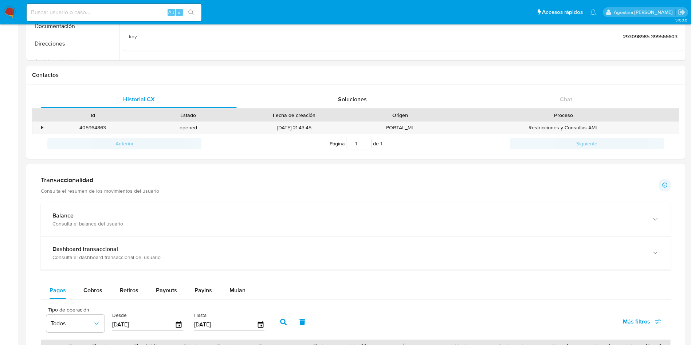
scroll to position [508, 0]
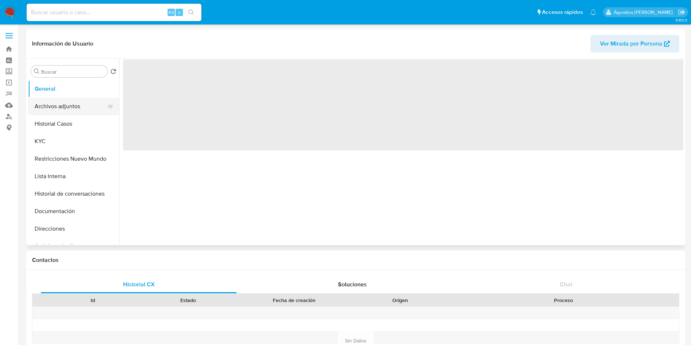
click at [65, 108] on button "Archivos adjuntos" at bounding box center [70, 106] width 85 height 17
select select "10"
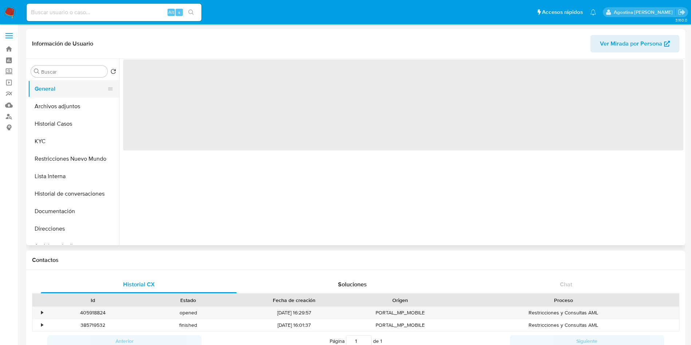
select select "10"
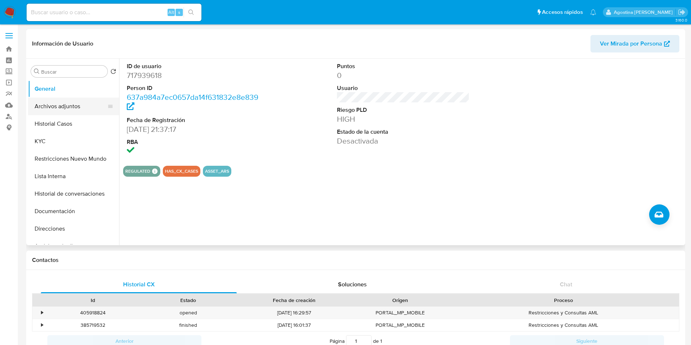
click at [79, 107] on button "Archivos adjuntos" at bounding box center [70, 106] width 85 height 17
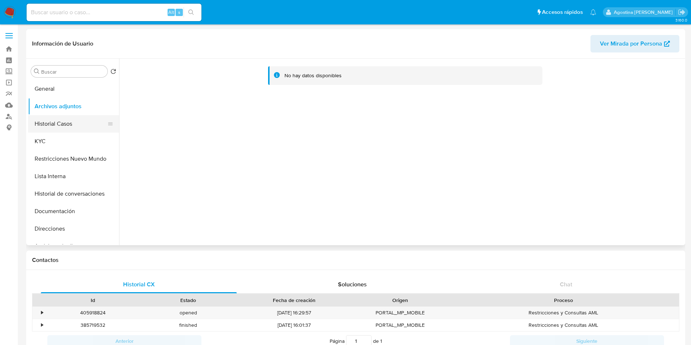
click at [78, 120] on button "Historial Casos" at bounding box center [70, 123] width 85 height 17
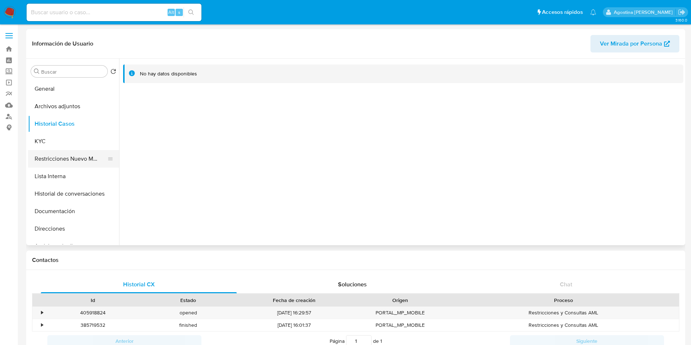
click at [90, 152] on button "Restricciones Nuevo Mundo" at bounding box center [70, 158] width 85 height 17
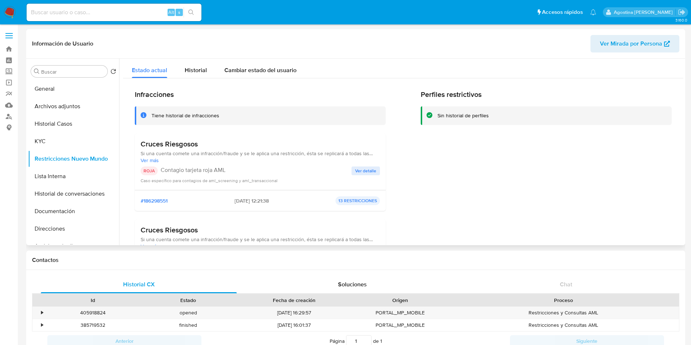
click at [355, 170] on span "Ver detalle" at bounding box center [365, 170] width 21 height 7
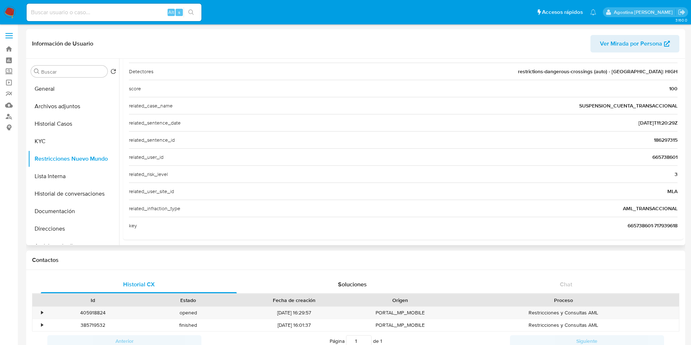
scroll to position [179, 0]
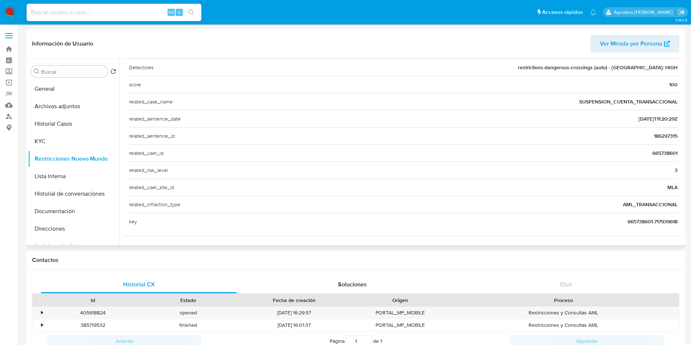
click at [658, 151] on span "665738601" at bounding box center [664, 152] width 25 height 7
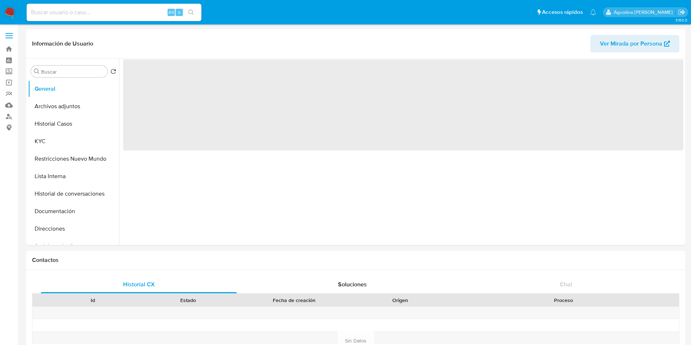
select select "10"
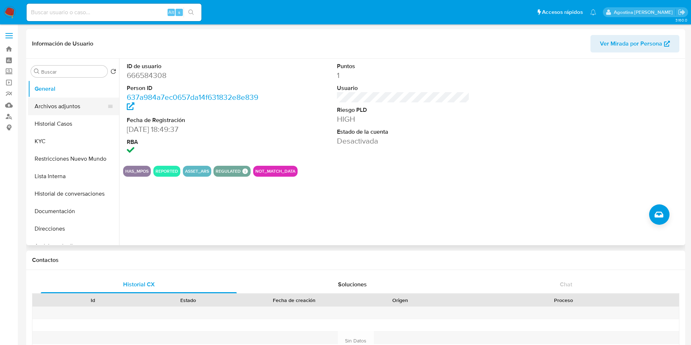
click at [58, 102] on button "Archivos adjuntos" at bounding box center [70, 106] width 85 height 17
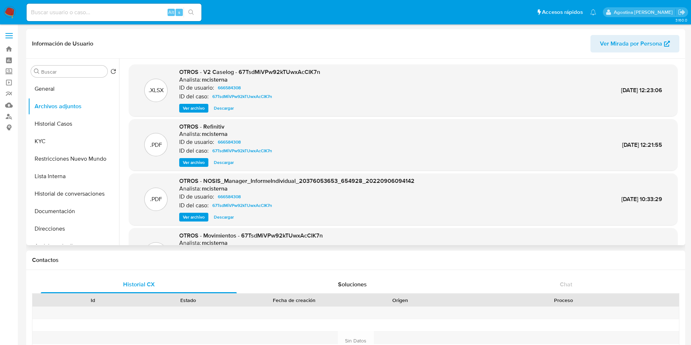
click at [194, 110] on span "Ver archivo" at bounding box center [194, 107] width 22 height 7
click at [249, 95] on span "67TsdMiVPw92kTUwxAcCIK7n" at bounding box center [242, 96] width 60 height 9
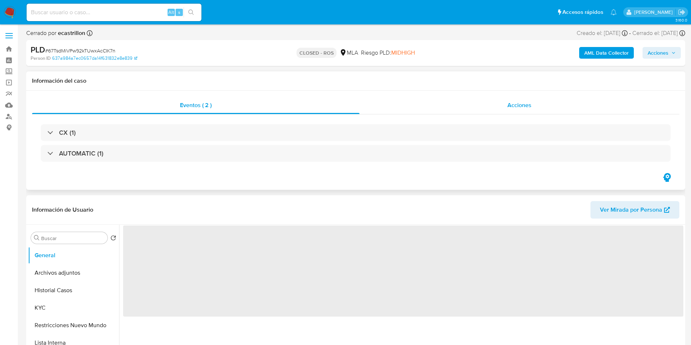
click at [385, 110] on div "Acciones" at bounding box center [519, 104] width 320 height 17
select select "10"
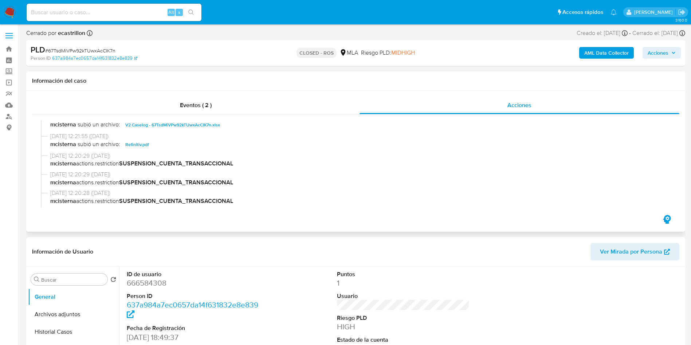
scroll to position [336, 0]
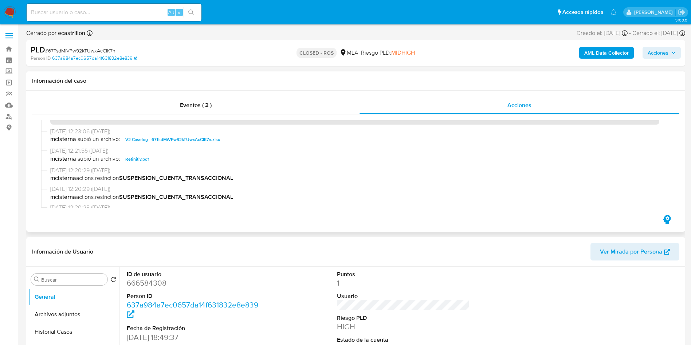
click at [169, 143] on span "V2 Caselog - 67TsdMiVPw92kTUwxAcCIK7n.xlsx" at bounding box center [172, 139] width 95 height 9
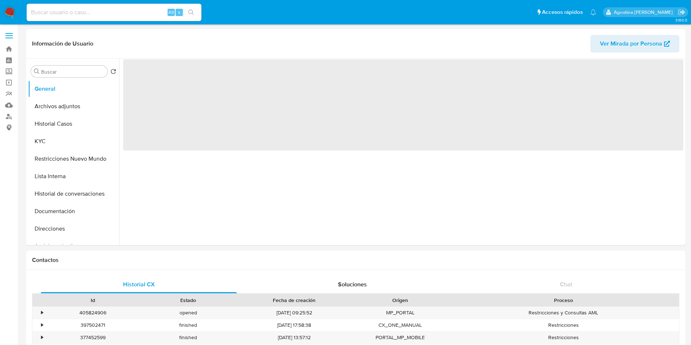
select select "10"
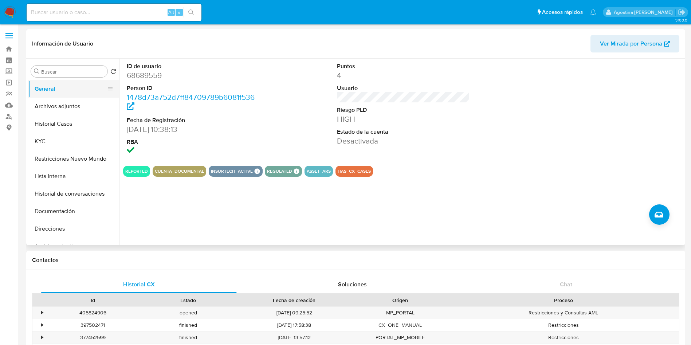
click at [53, 97] on button "General" at bounding box center [70, 88] width 85 height 17
click at [58, 103] on button "Archivos adjuntos" at bounding box center [70, 106] width 85 height 17
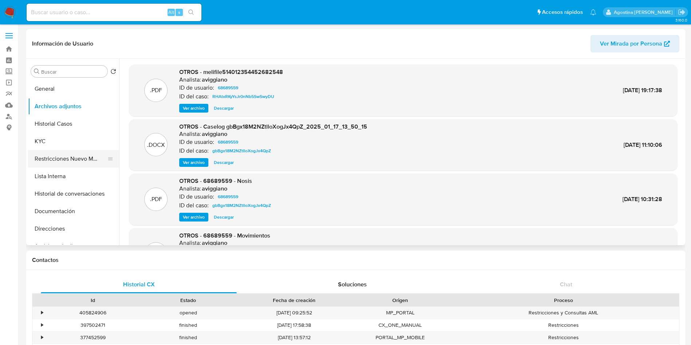
click at [71, 151] on button "Restricciones Nuevo Mundo" at bounding box center [70, 158] width 85 height 17
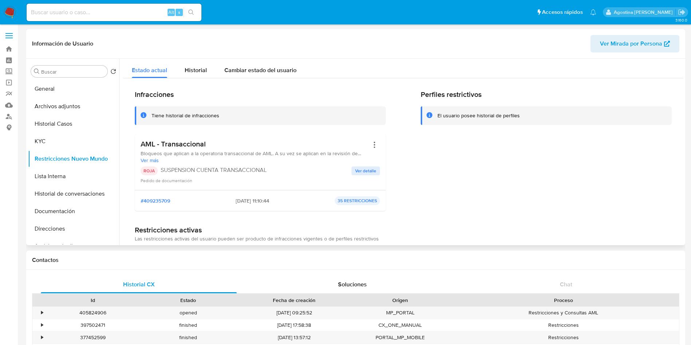
click at [363, 170] on span "Ver detalle" at bounding box center [365, 170] width 21 height 7
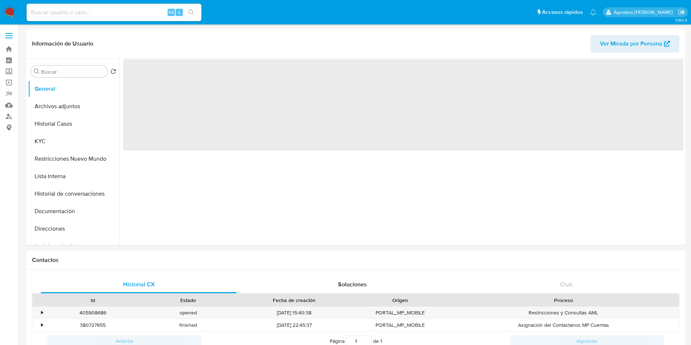
select select "10"
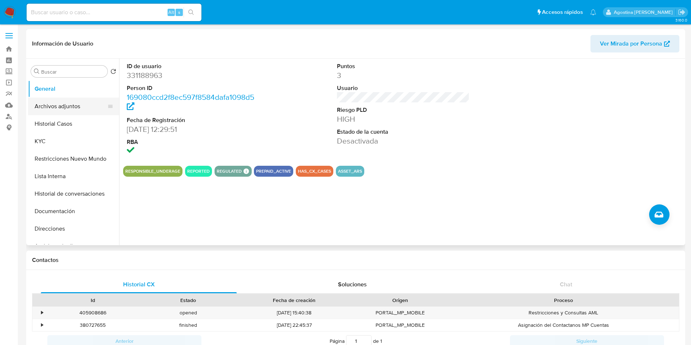
click at [79, 108] on button "Archivos adjuntos" at bounding box center [70, 106] width 85 height 17
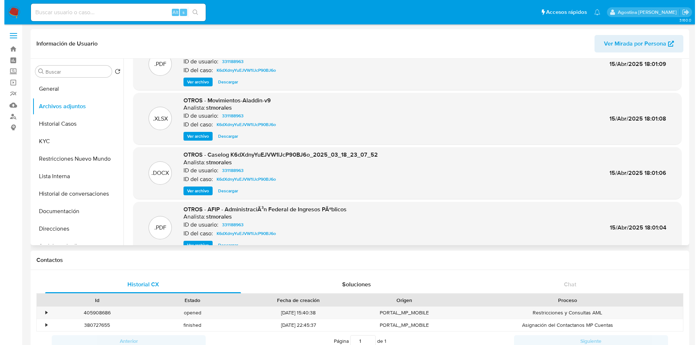
scroll to position [41, 0]
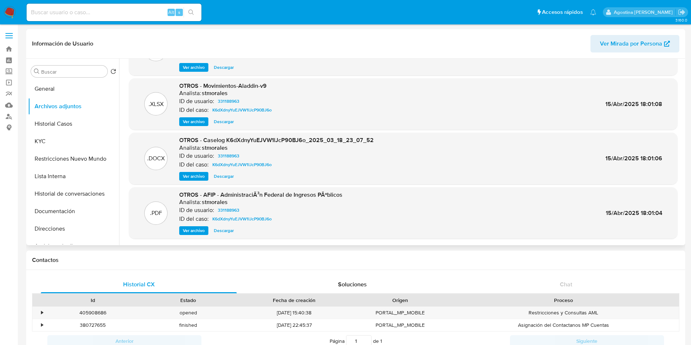
click at [185, 169] on div "OTROS - Caselog K6dXdnyYuEJVW1lJcP90BJ6o_2025_03_18_23_07_52 Analista: stmorale…" at bounding box center [276, 158] width 194 height 44
click at [196, 177] on span "Ver archivo" at bounding box center [194, 176] width 22 height 7
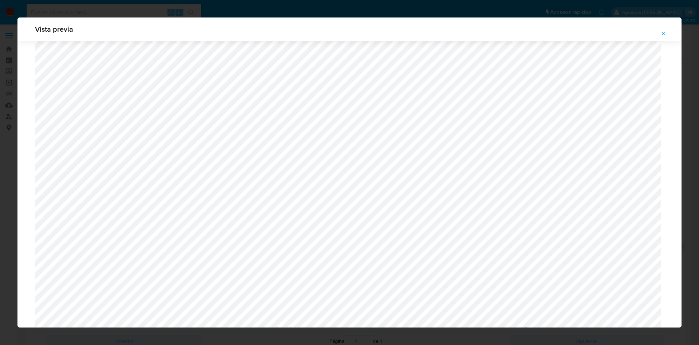
scroll to position [531, 0]
click at [661, 32] on icon "Attachment preview" at bounding box center [663, 34] width 6 height 6
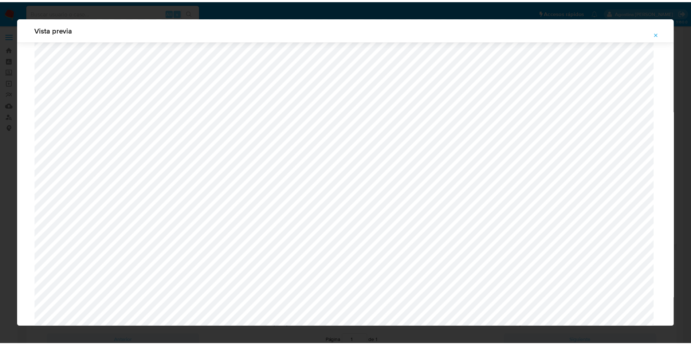
scroll to position [0, 0]
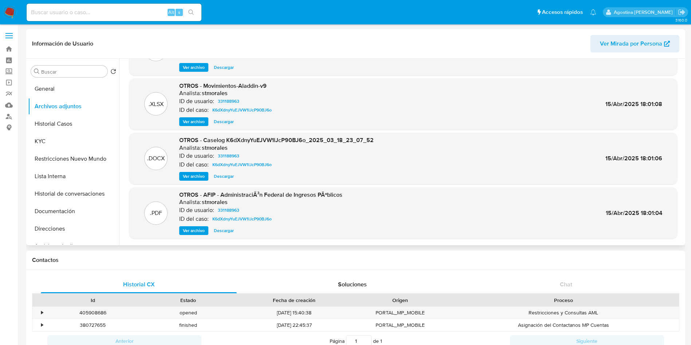
click at [194, 227] on span "Ver archivo" at bounding box center [194, 230] width 22 height 7
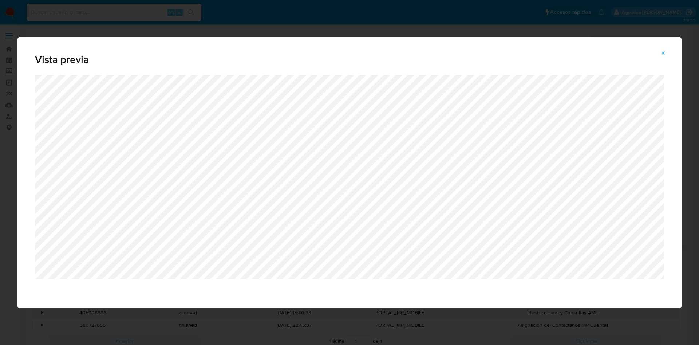
click at [663, 48] on span "Attachment preview" at bounding box center [663, 53] width 6 height 10
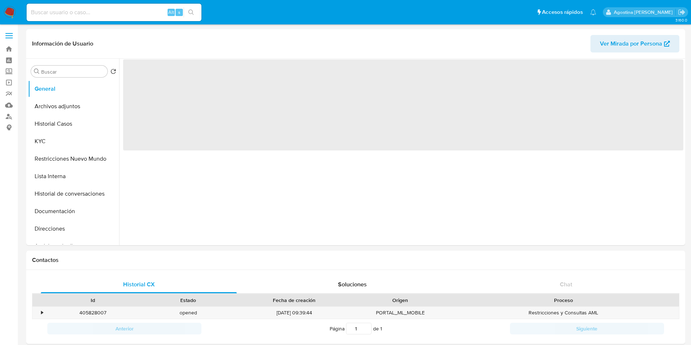
select select "10"
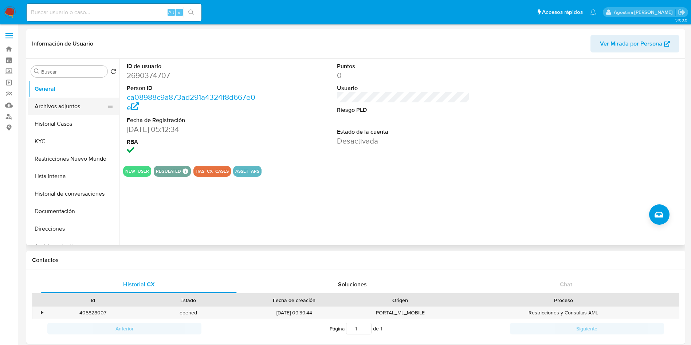
click at [58, 109] on button "Archivos adjuntos" at bounding box center [70, 106] width 85 height 17
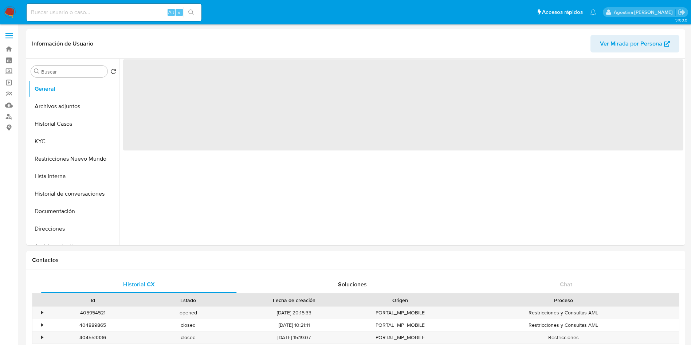
select select "10"
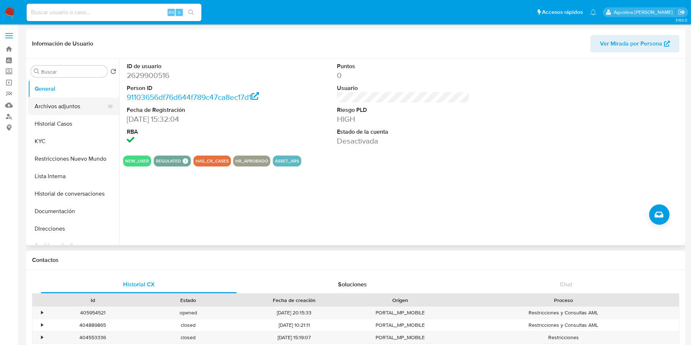
click at [53, 110] on button "Archivos adjuntos" at bounding box center [70, 106] width 85 height 17
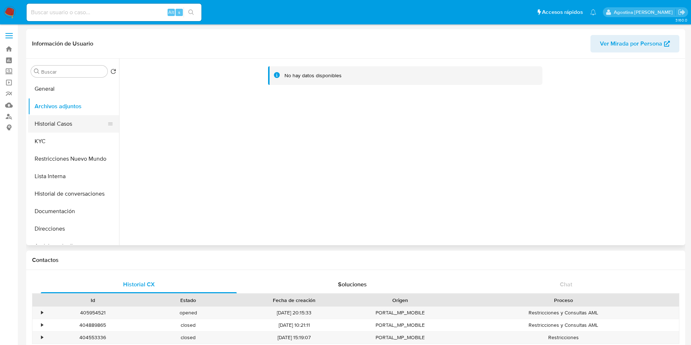
click at [59, 132] on button "Historial Casos" at bounding box center [70, 123] width 85 height 17
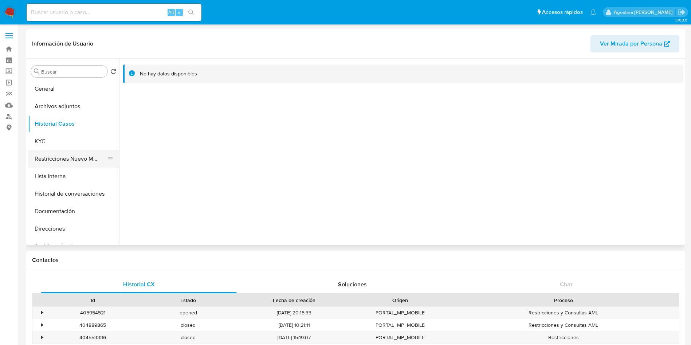
click at [78, 156] on button "Restricciones Nuevo Mundo" at bounding box center [70, 158] width 85 height 17
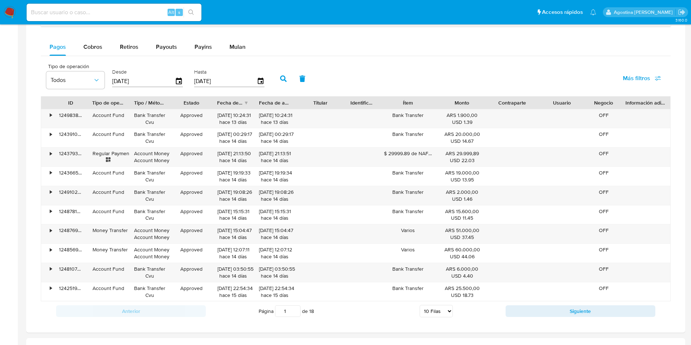
scroll to position [641, 0]
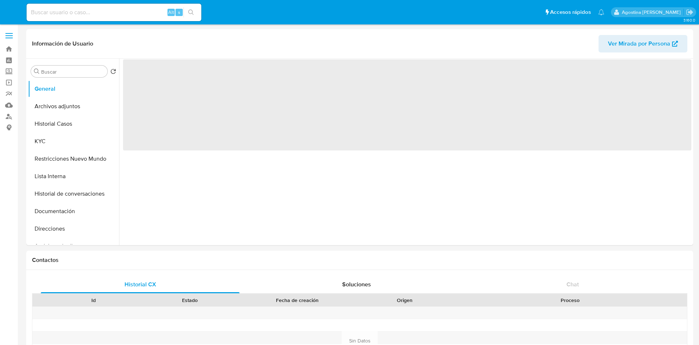
select select "10"
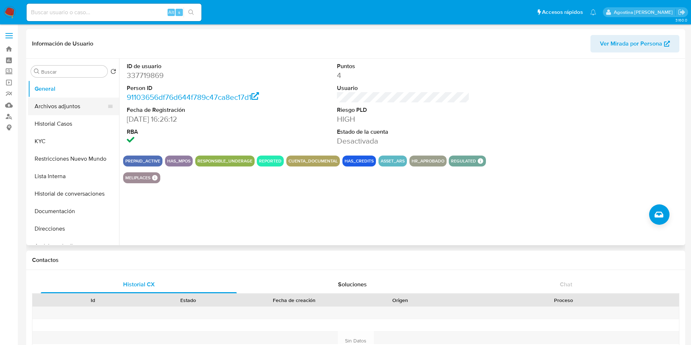
click at [81, 112] on button "Archivos adjuntos" at bounding box center [70, 106] width 85 height 17
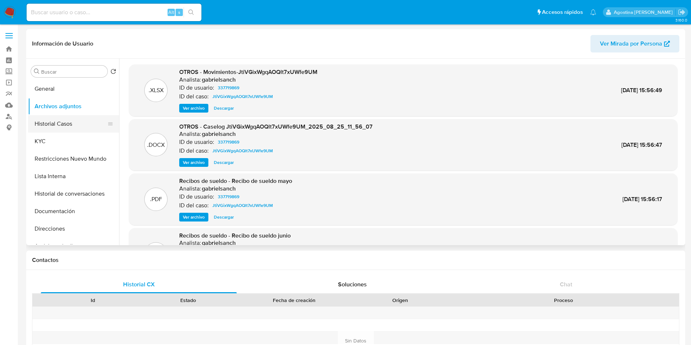
click at [64, 125] on button "Historial Casos" at bounding box center [70, 123] width 85 height 17
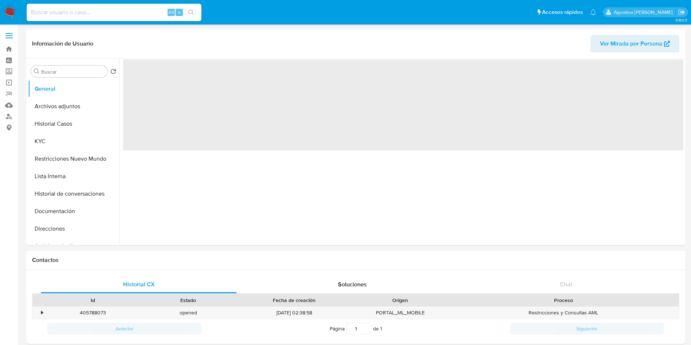
select select "10"
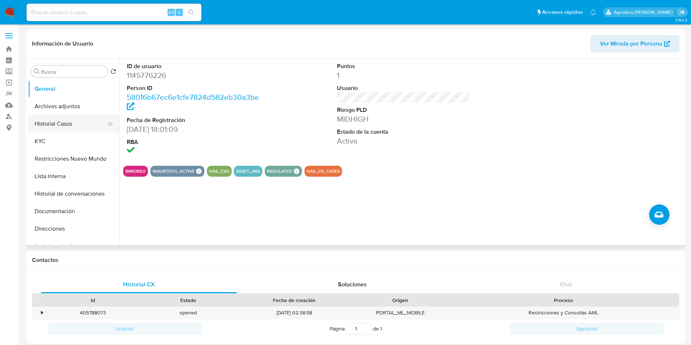
click at [71, 124] on button "Historial Casos" at bounding box center [70, 123] width 85 height 17
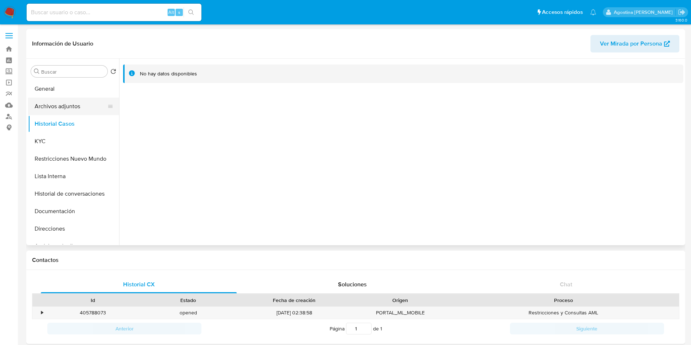
click at [64, 107] on button "Archivos adjuntos" at bounding box center [70, 106] width 85 height 17
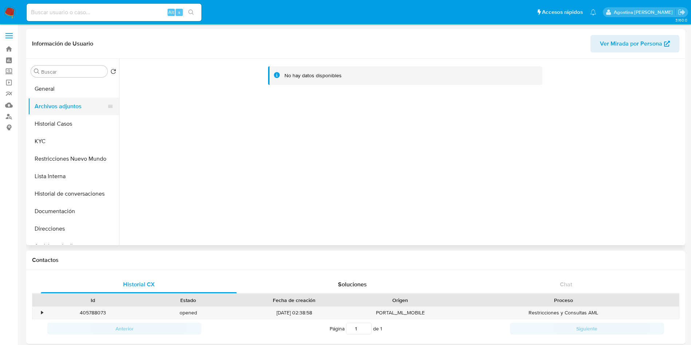
click at [71, 100] on button "Archivos adjuntos" at bounding box center [70, 106] width 85 height 17
click at [73, 98] on button "Archivos adjuntos" at bounding box center [70, 106] width 85 height 17
click at [78, 94] on button "General" at bounding box center [70, 88] width 85 height 17
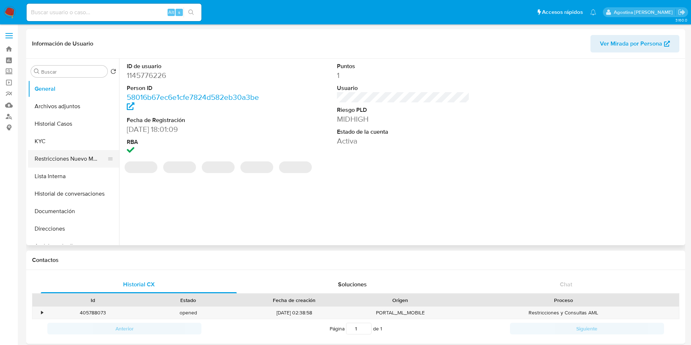
click at [84, 154] on button "Restricciones Nuevo Mundo" at bounding box center [70, 158] width 85 height 17
